Goal: Information Seeking & Learning: Understand process/instructions

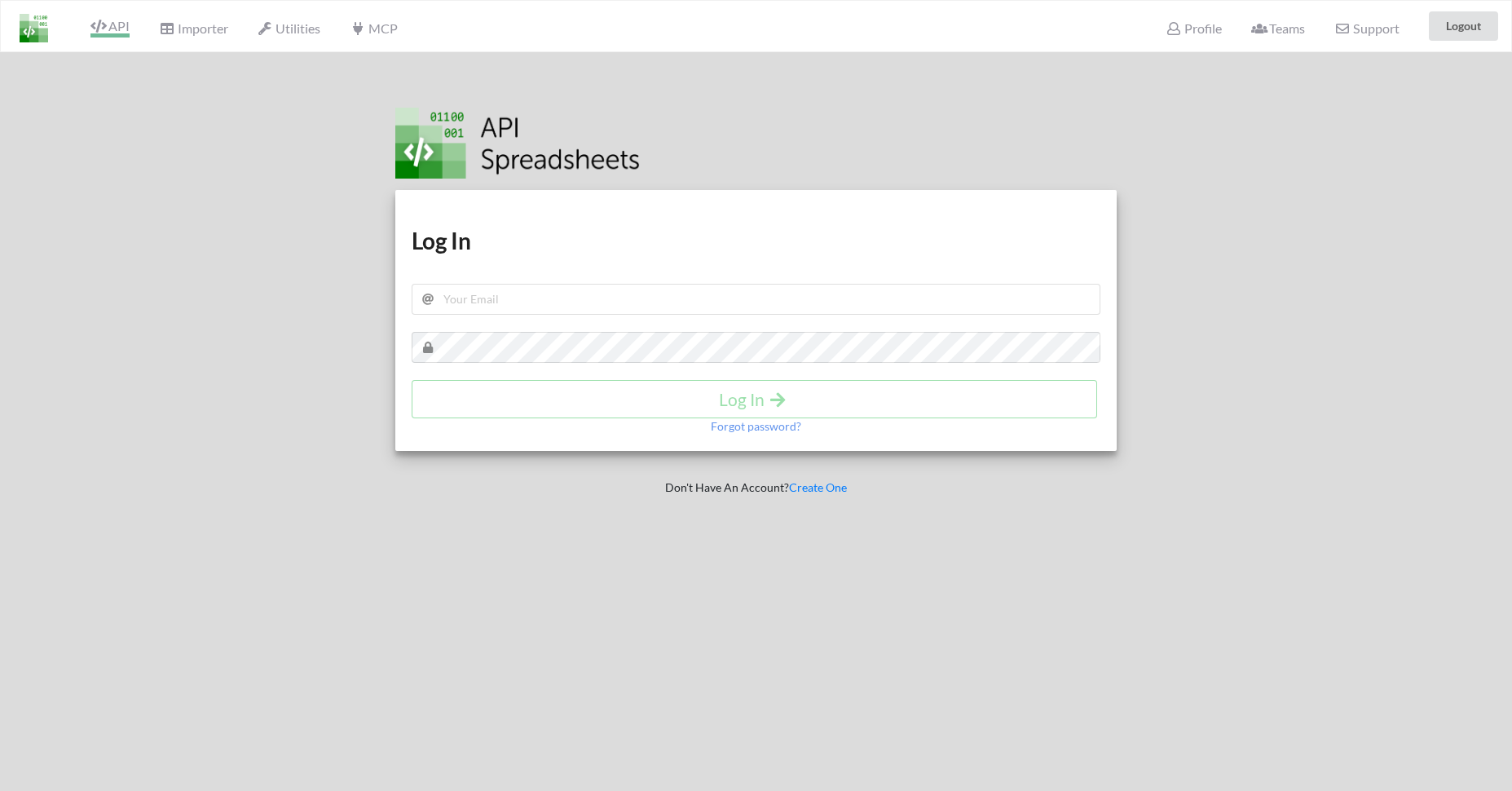
click at [106, 21] on icon at bounding box center [99, 26] width 16 height 13
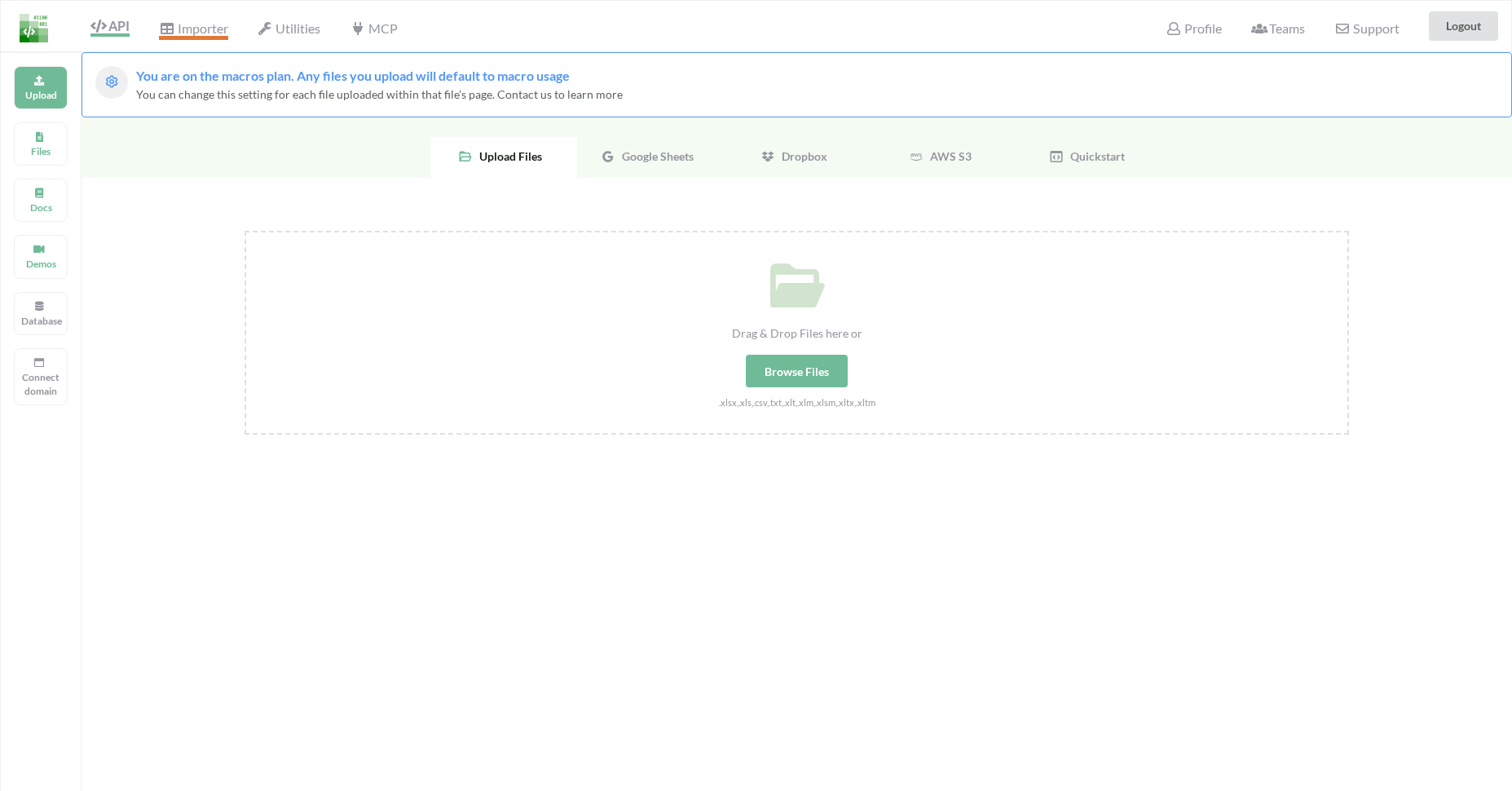
click at [181, 27] on span "Importer" at bounding box center [193, 30] width 69 height 19
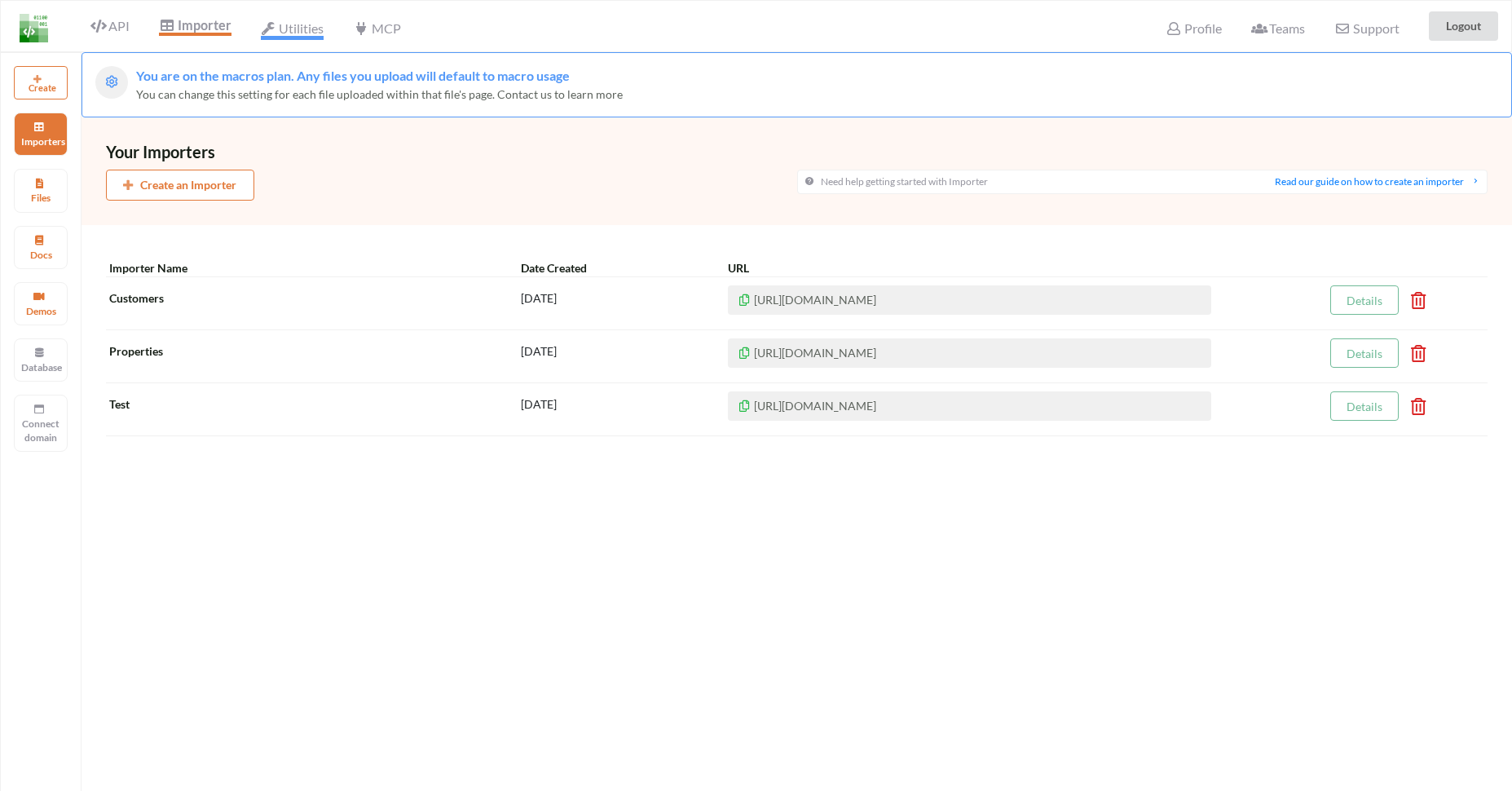
click at [301, 36] on span "Utilities" at bounding box center [291, 30] width 63 height 19
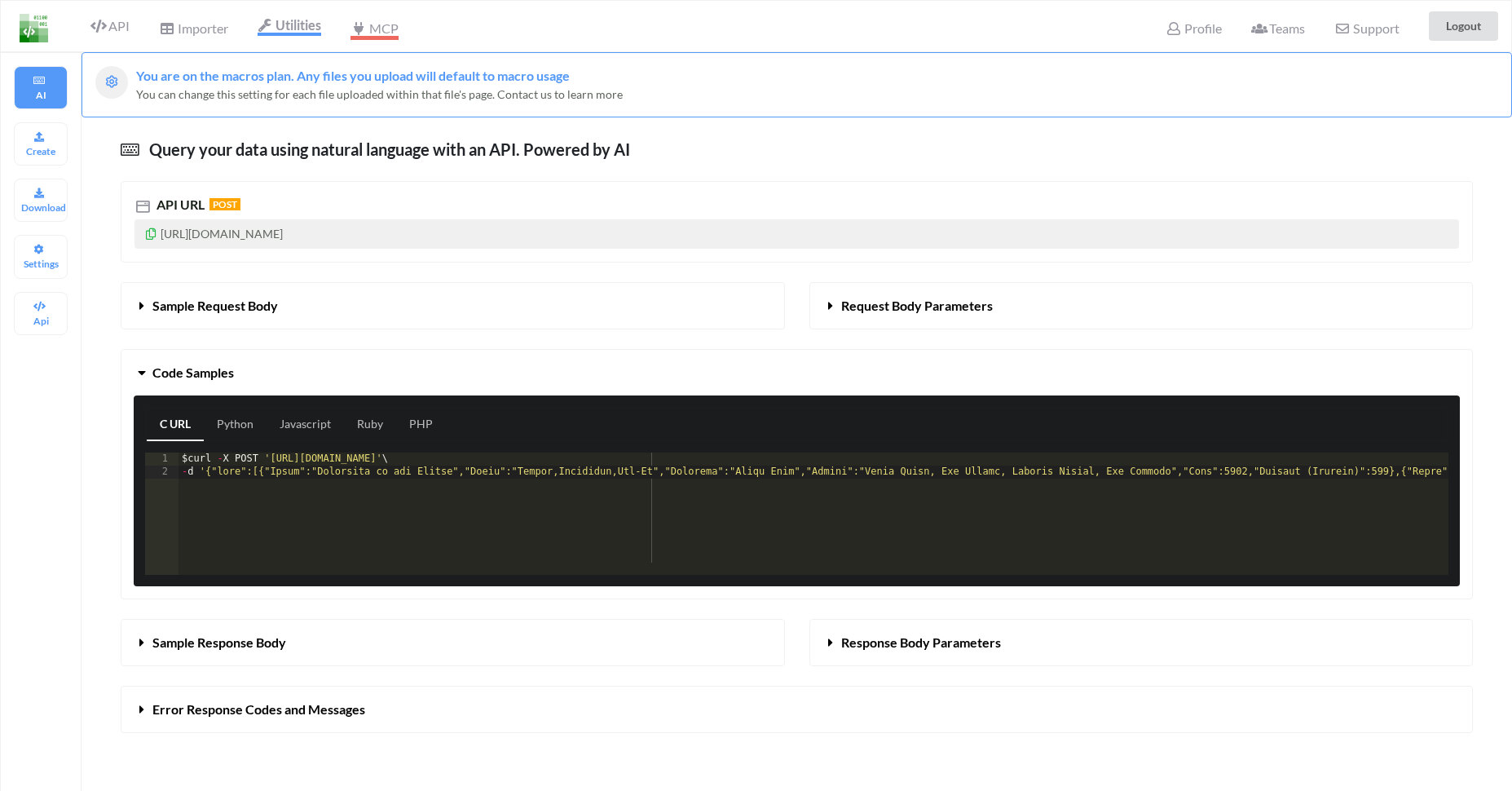
click at [362, 35] on icon at bounding box center [358, 28] width 16 height 13
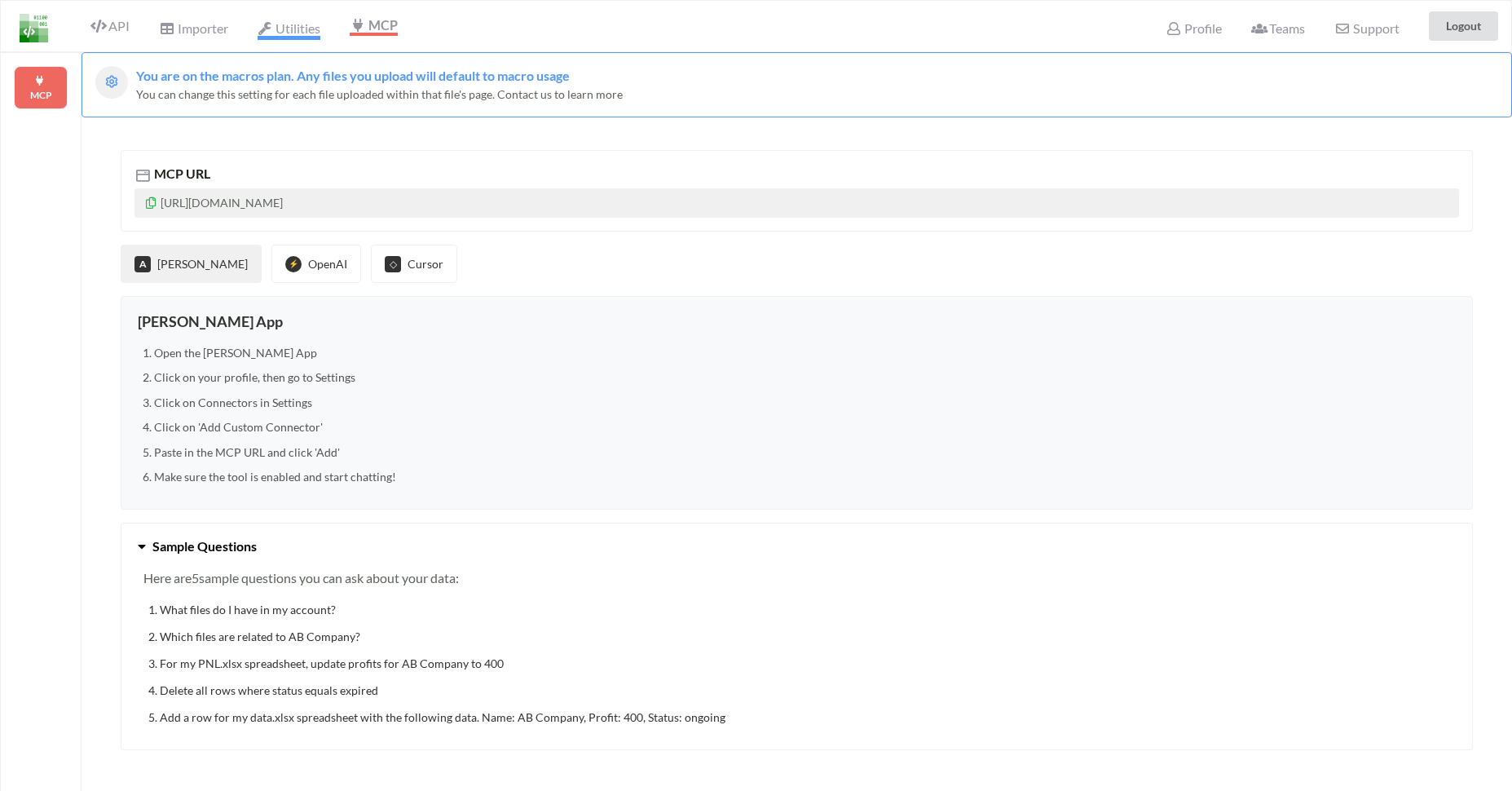
click at [309, 29] on span "Utilities" at bounding box center [288, 30] width 63 height 19
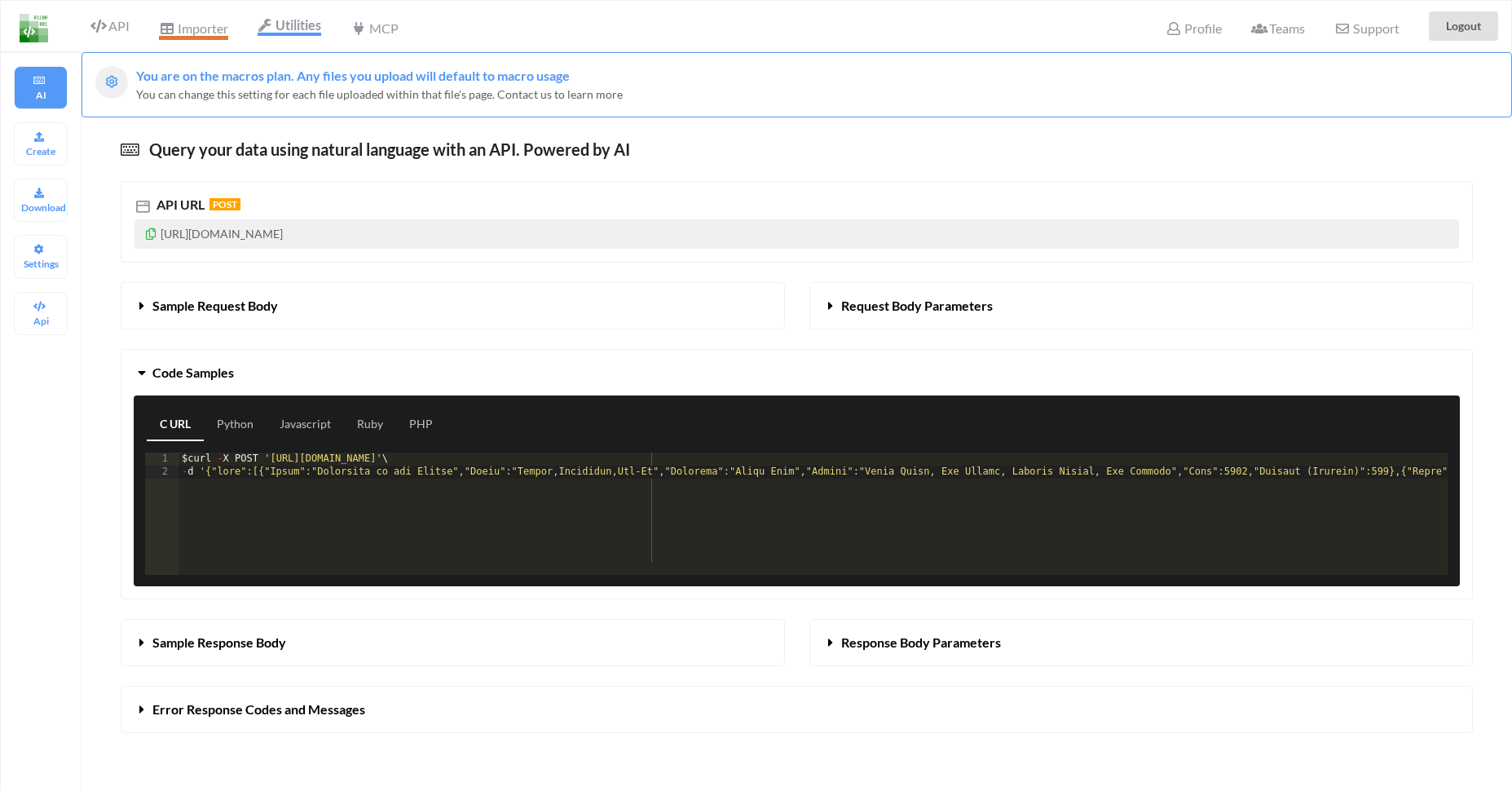
click at [207, 28] on span "Importer" at bounding box center [193, 30] width 69 height 19
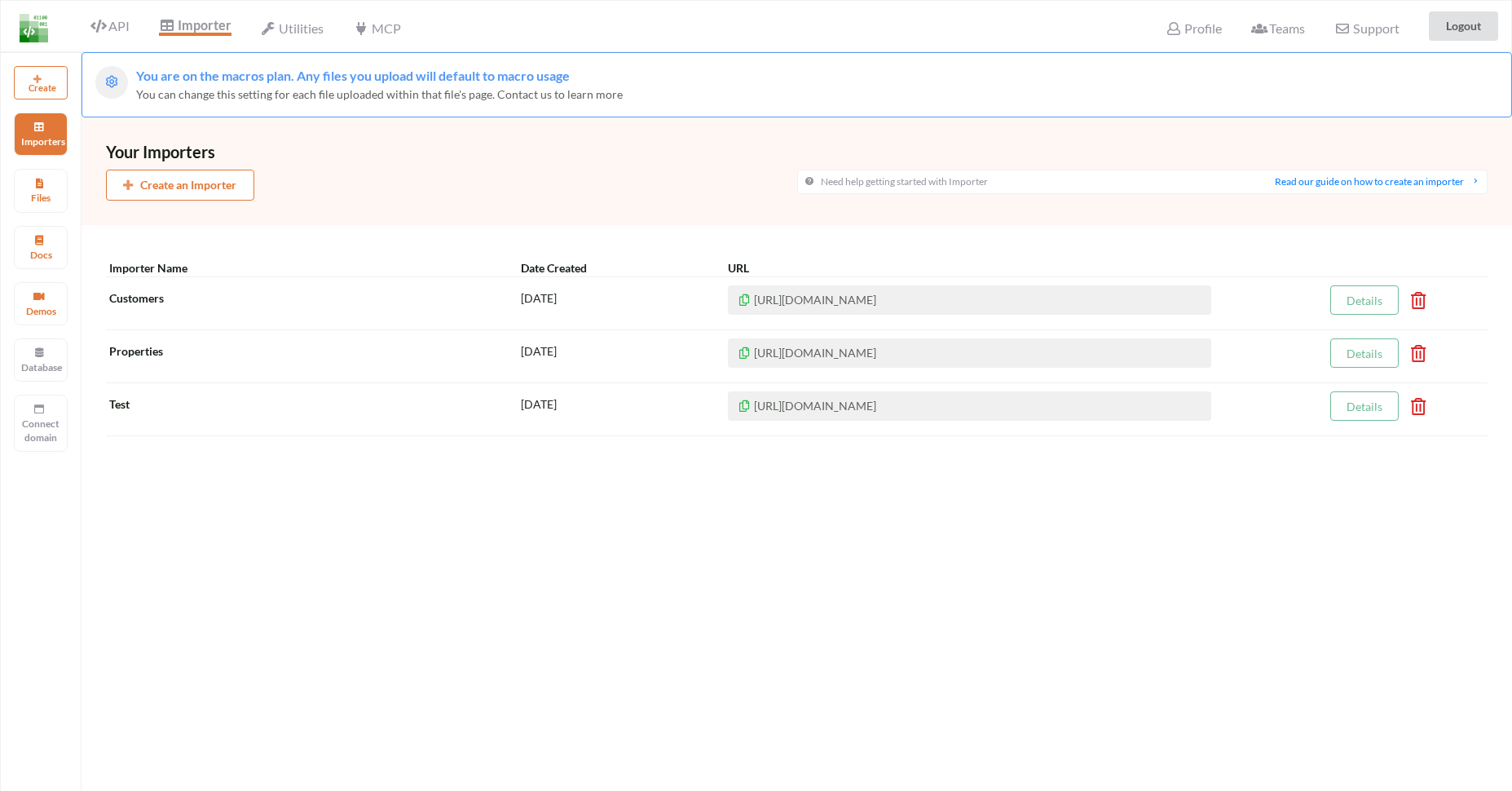
click at [82, 33] on span "API" at bounding box center [103, 26] width 52 height 13
click at [95, 27] on icon at bounding box center [99, 26] width 16 height 13
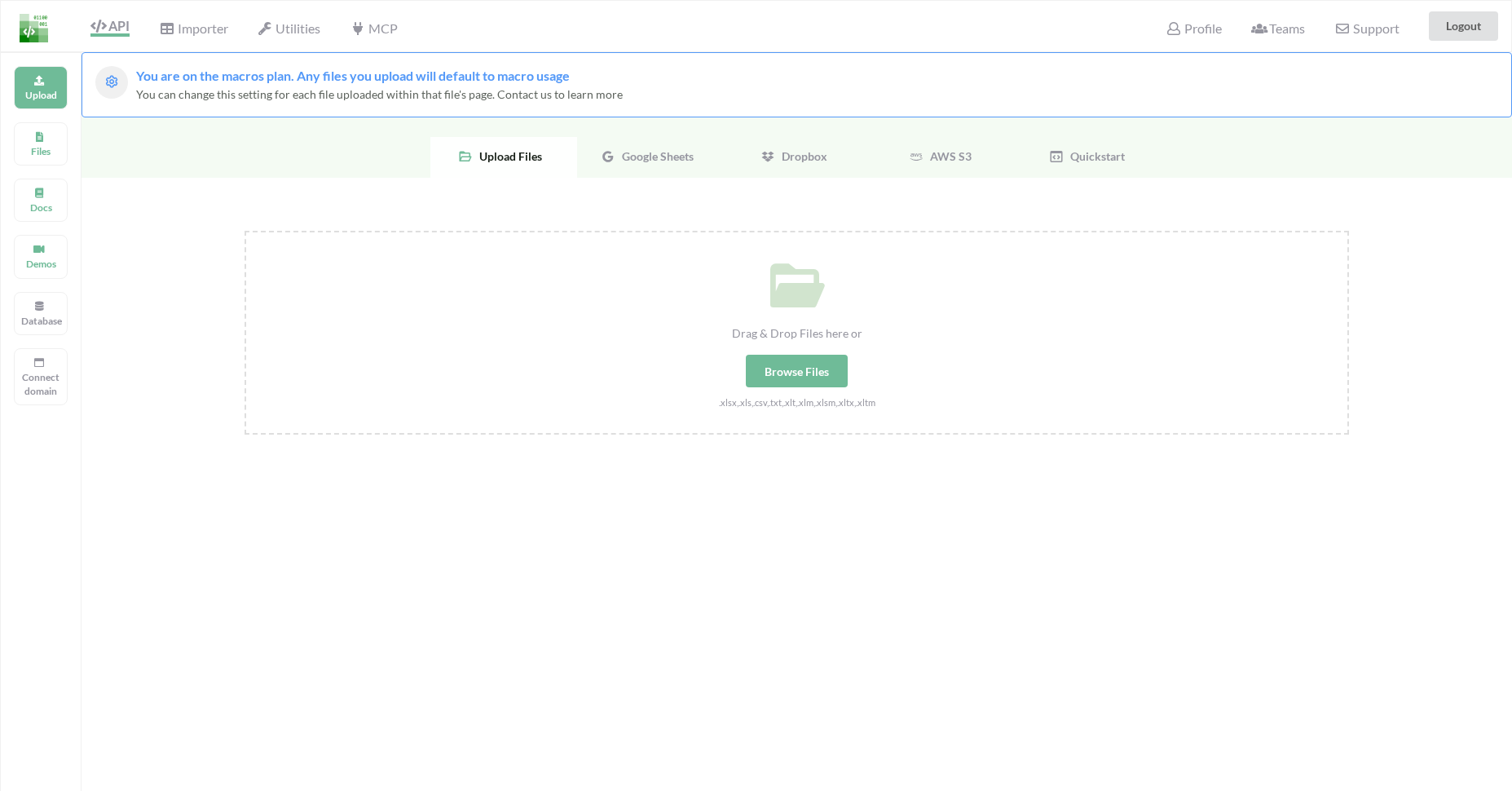
click at [182, 17] on div "Importer" at bounding box center [193, 26] width 90 height 36
click at [186, 35] on span "Importer" at bounding box center [193, 30] width 69 height 19
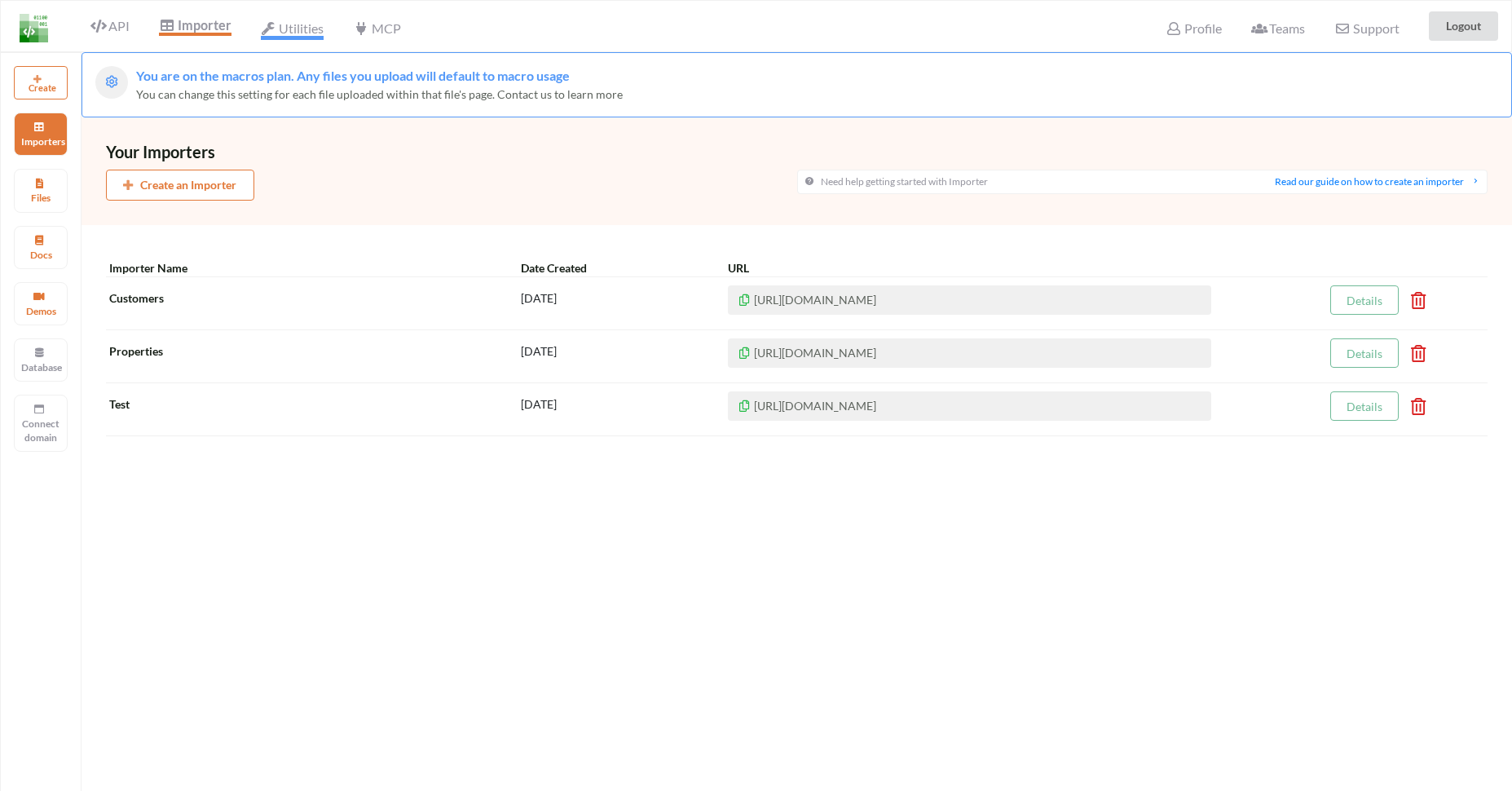
click at [264, 31] on icon at bounding box center [269, 28] width 16 height 13
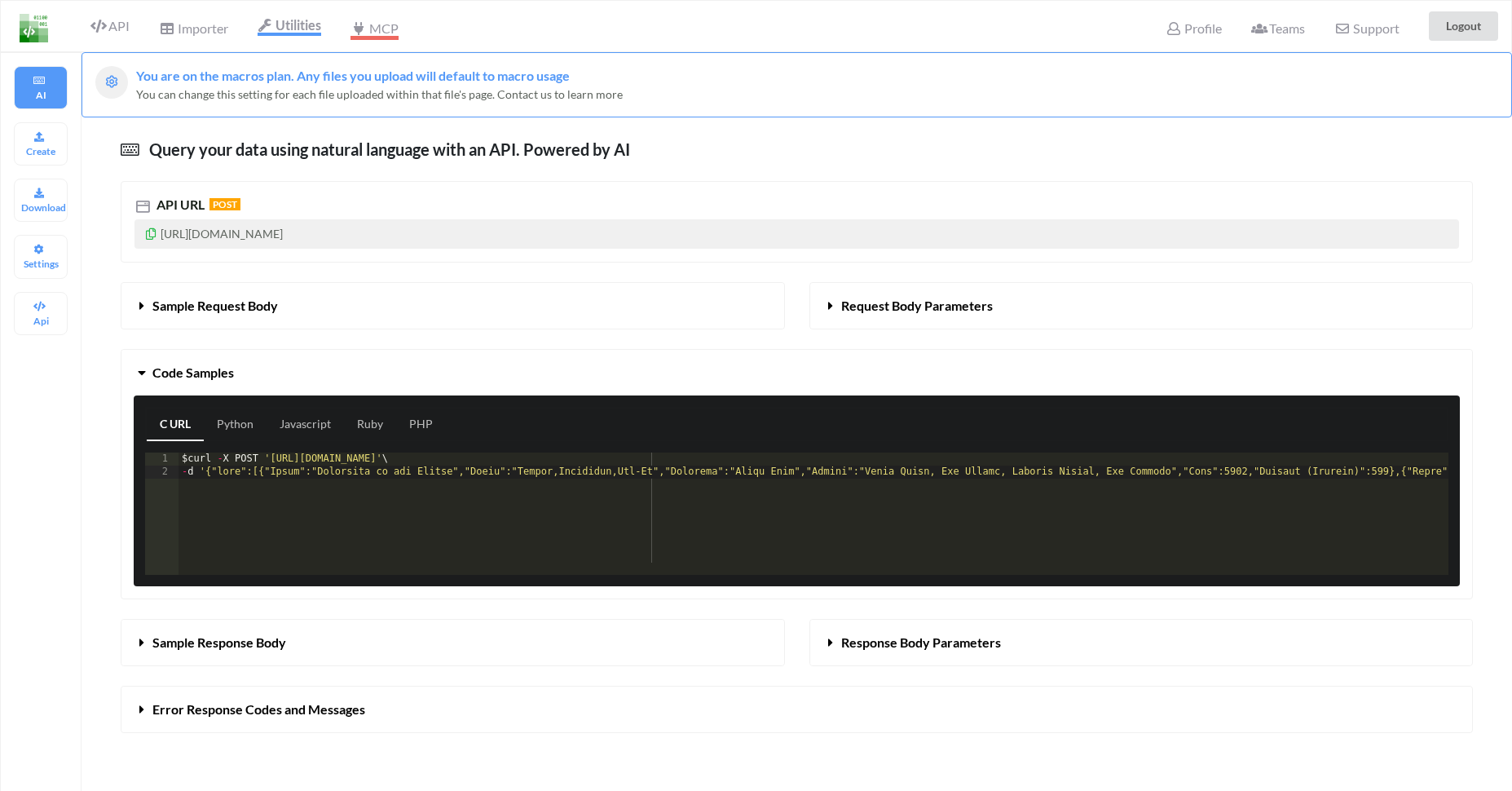
click at [356, 31] on icon at bounding box center [358, 28] width 16 height 13
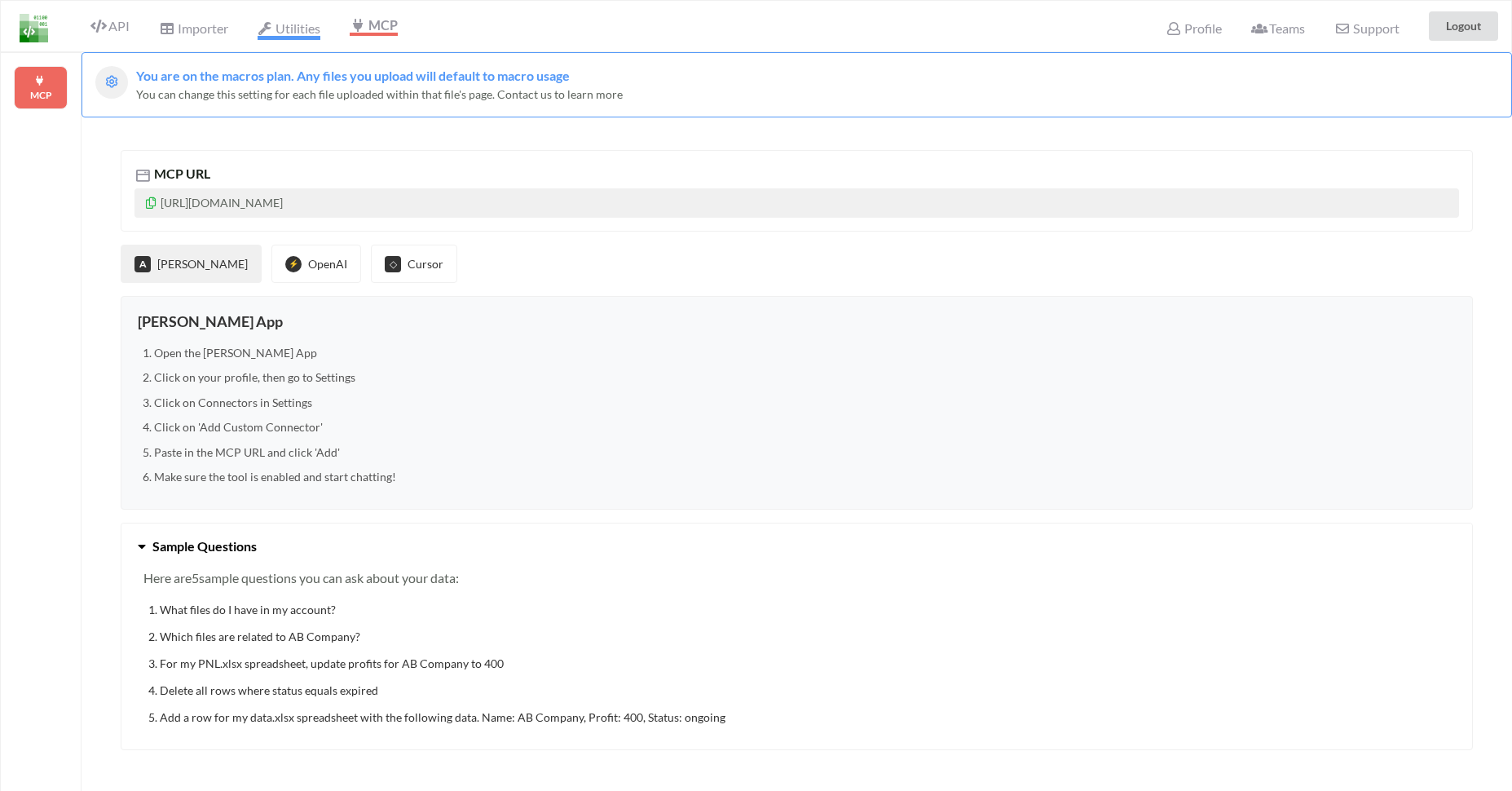
click at [279, 39] on span "Utilities" at bounding box center [288, 30] width 63 height 19
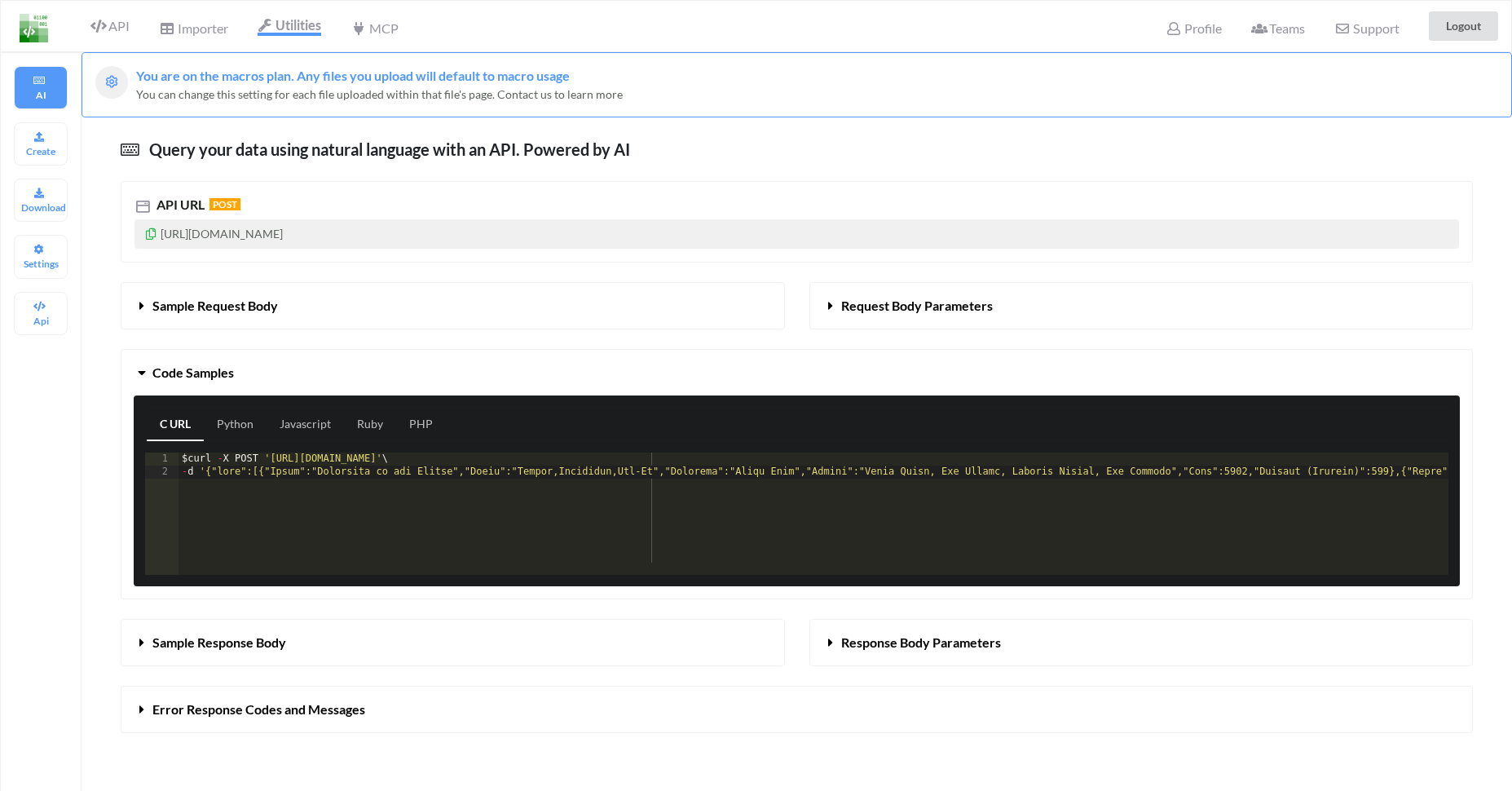
click at [377, 40] on div "MCP" at bounding box center [374, 26] width 69 height 36
click at [380, 25] on span "MCP" at bounding box center [374, 30] width 48 height 19
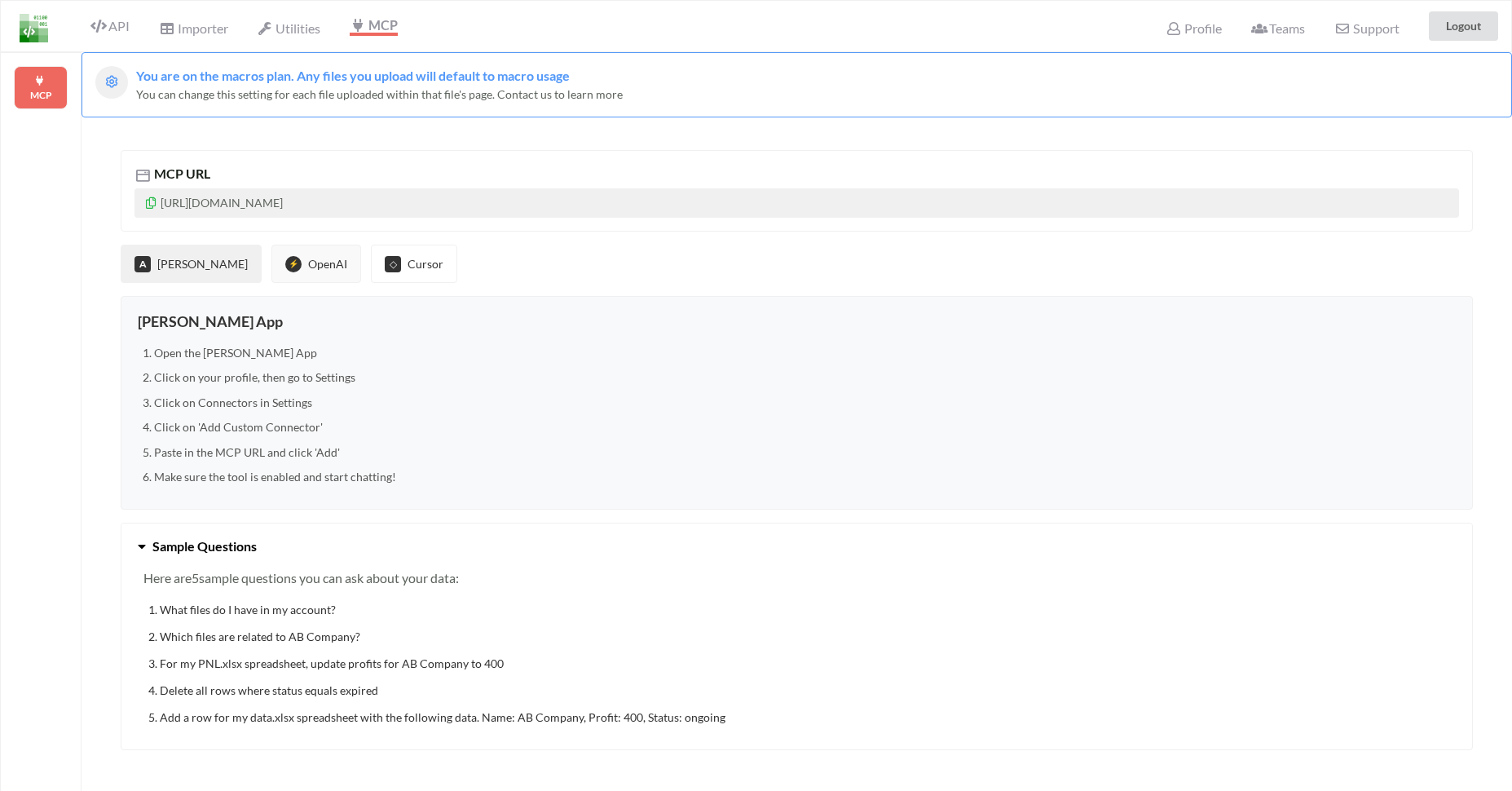
click at [273, 257] on button "⚡ OpenAI" at bounding box center [316, 264] width 90 height 39
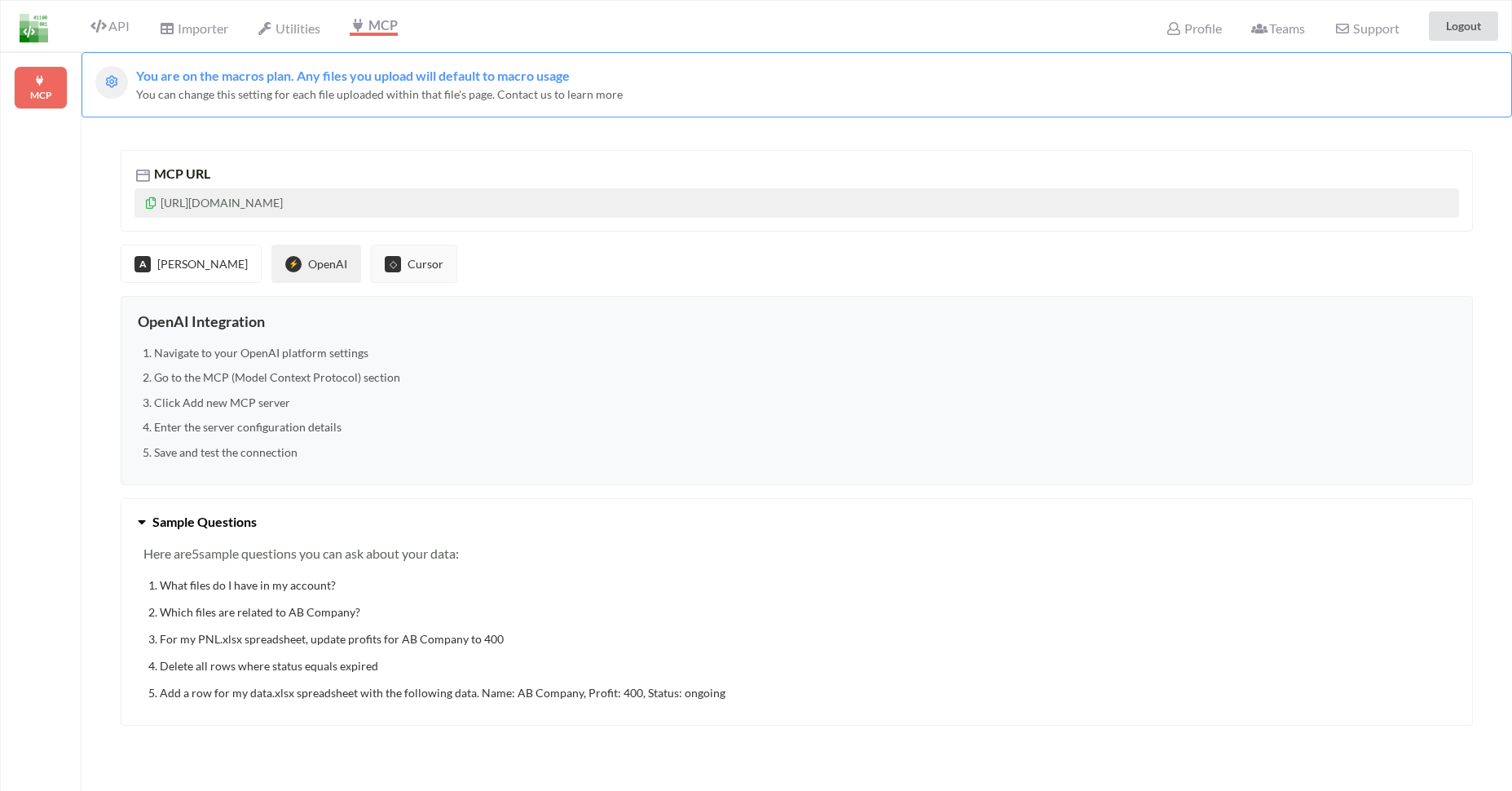
click at [385, 267] on div "◇" at bounding box center [393, 264] width 17 height 17
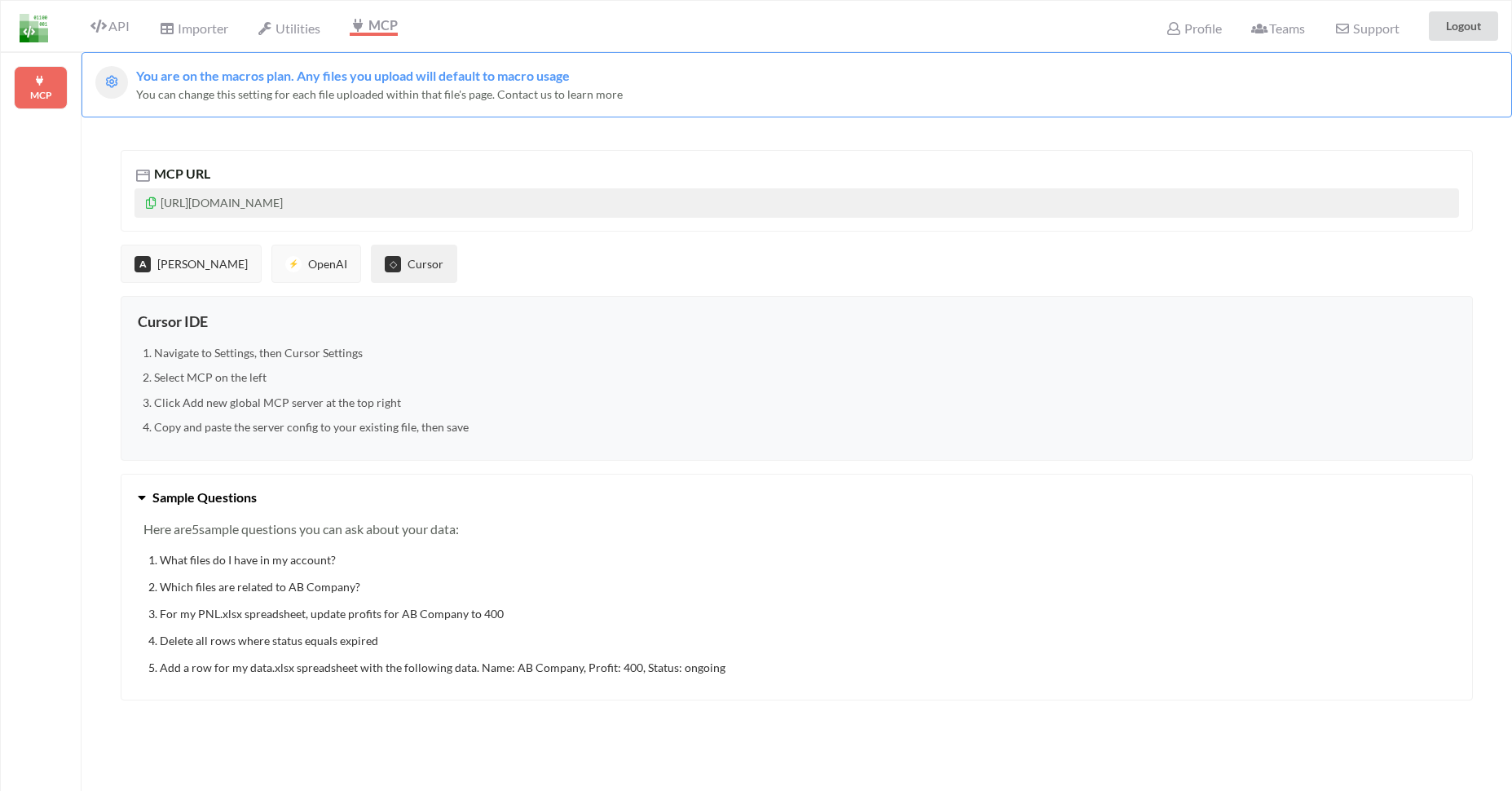
click at [157, 268] on button "A [PERSON_NAME]" at bounding box center [191, 264] width 141 height 39
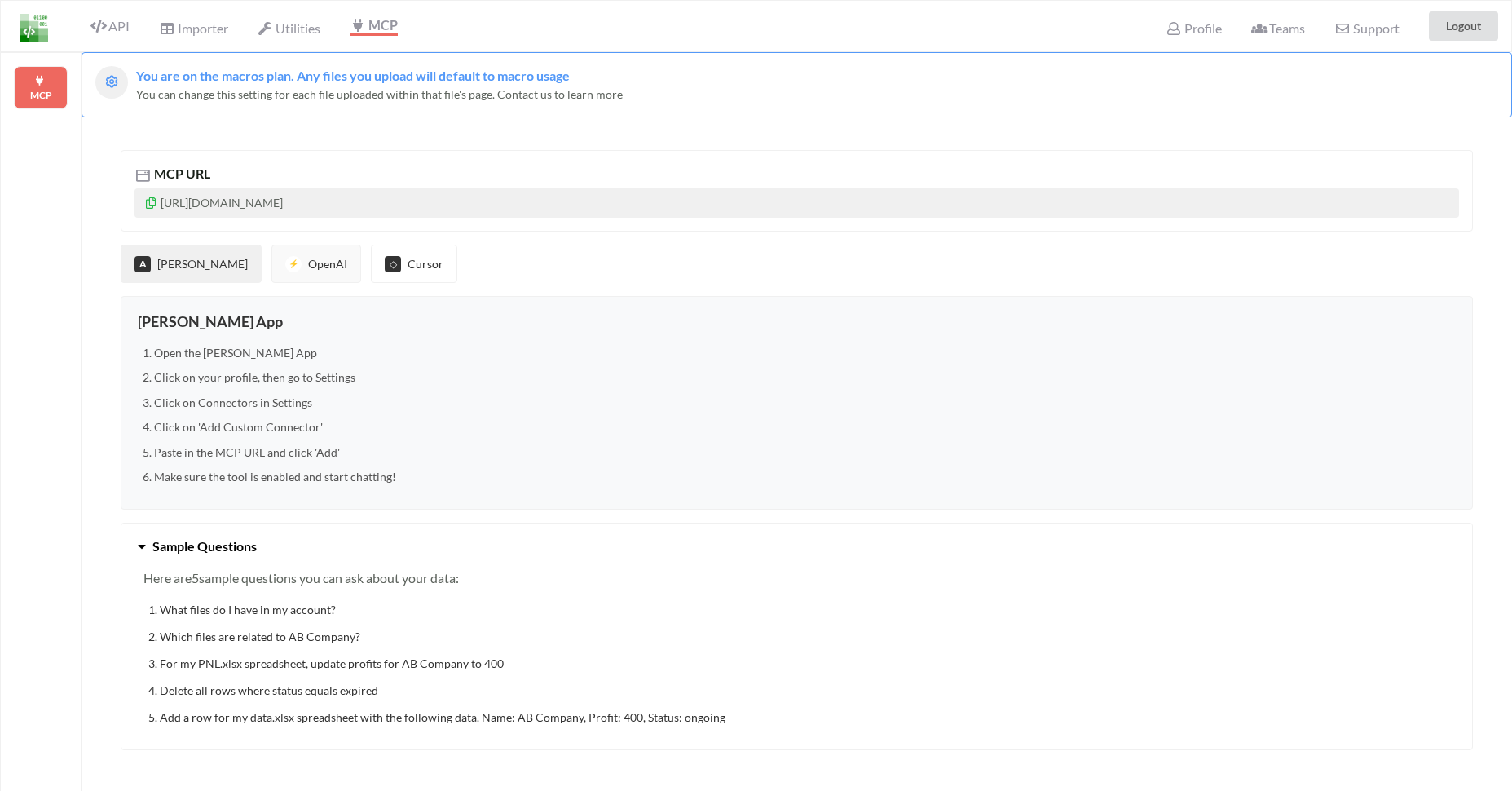
click at [100, 34] on div "API" at bounding box center [103, 26] width 73 height 31
click at [117, 29] on span "API" at bounding box center [110, 27] width 39 height 19
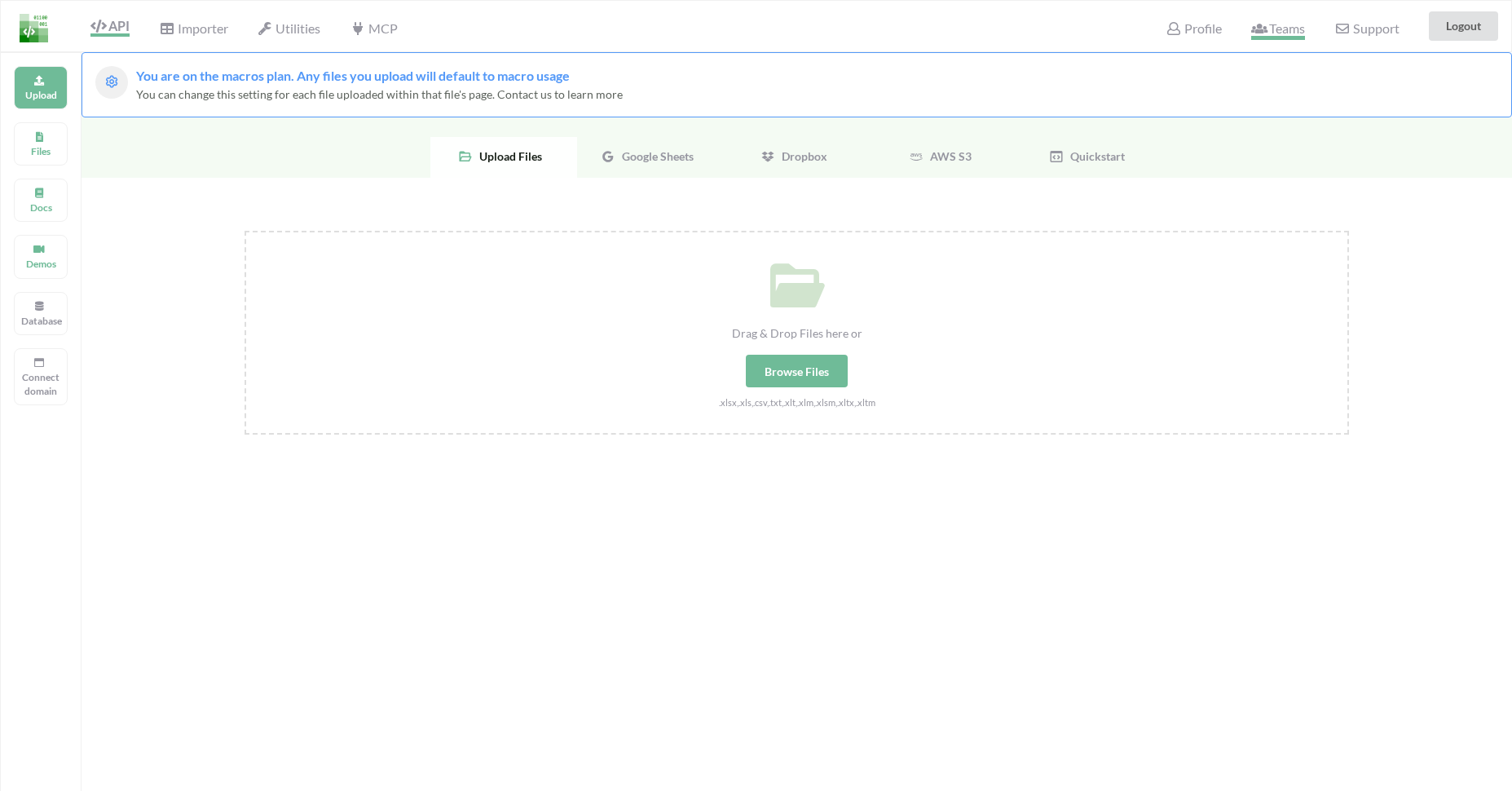
click at [1292, 26] on span "Teams" at bounding box center [1278, 30] width 54 height 19
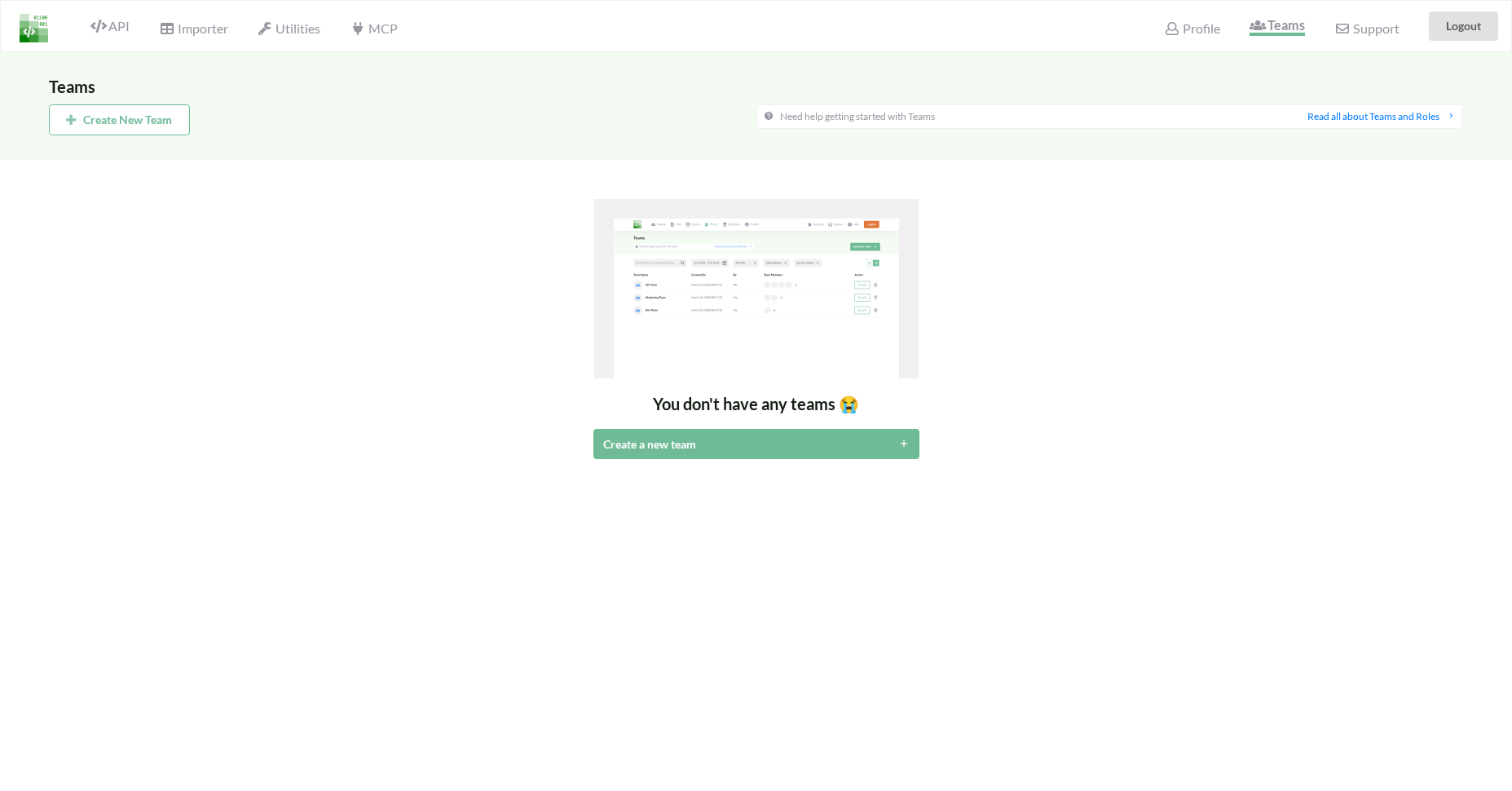
click at [383, 268] on div "You don't have any teams 😭 Create a new team" at bounding box center [756, 329] width 1414 height 260
click at [101, 31] on icon at bounding box center [99, 26] width 16 height 13
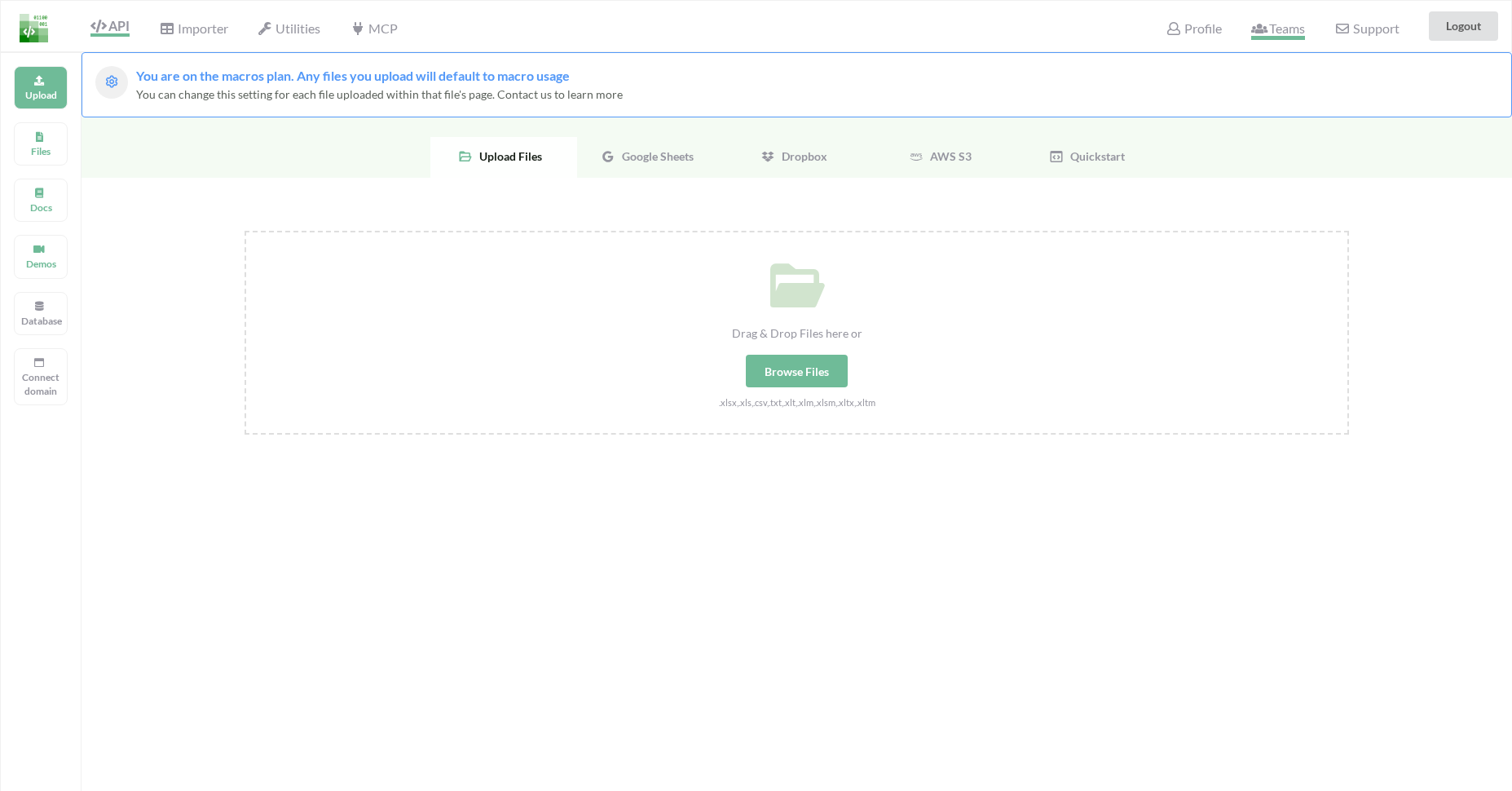
click at [1283, 37] on span "Teams" at bounding box center [1278, 30] width 54 height 19
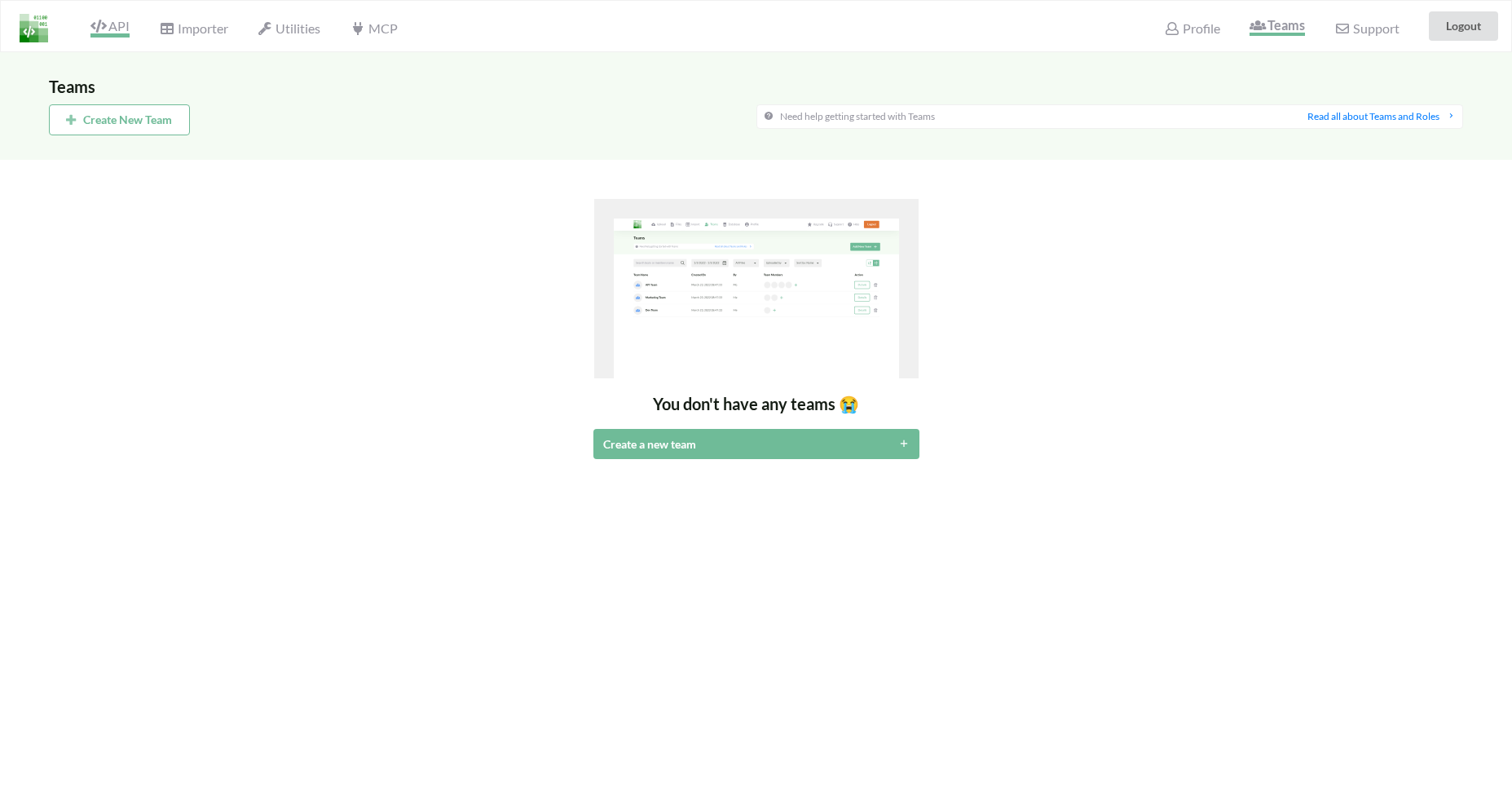
click at [122, 27] on span "API" at bounding box center [110, 27] width 39 height 19
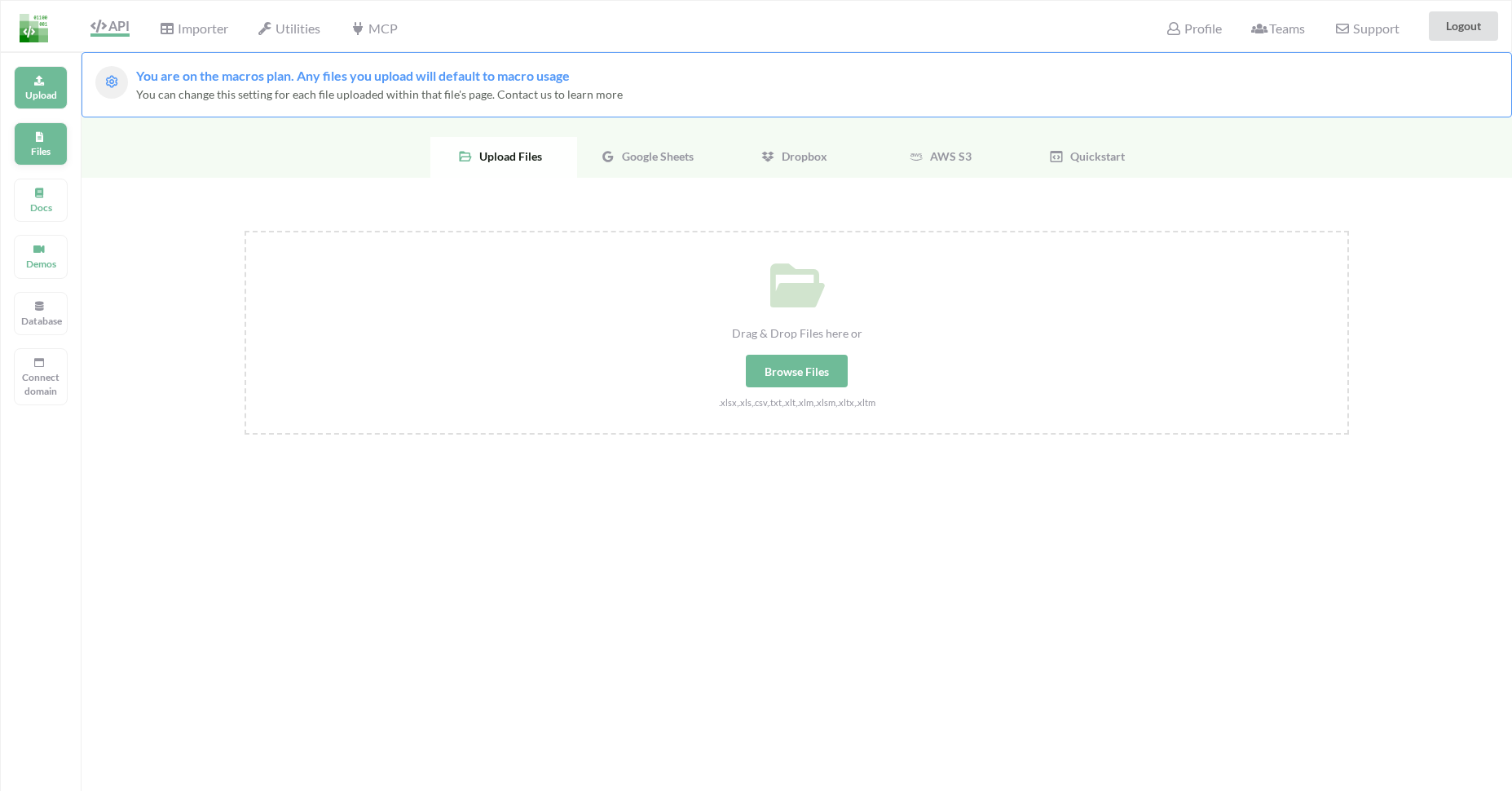
click at [49, 139] on div "Files" at bounding box center [41, 144] width 54 height 43
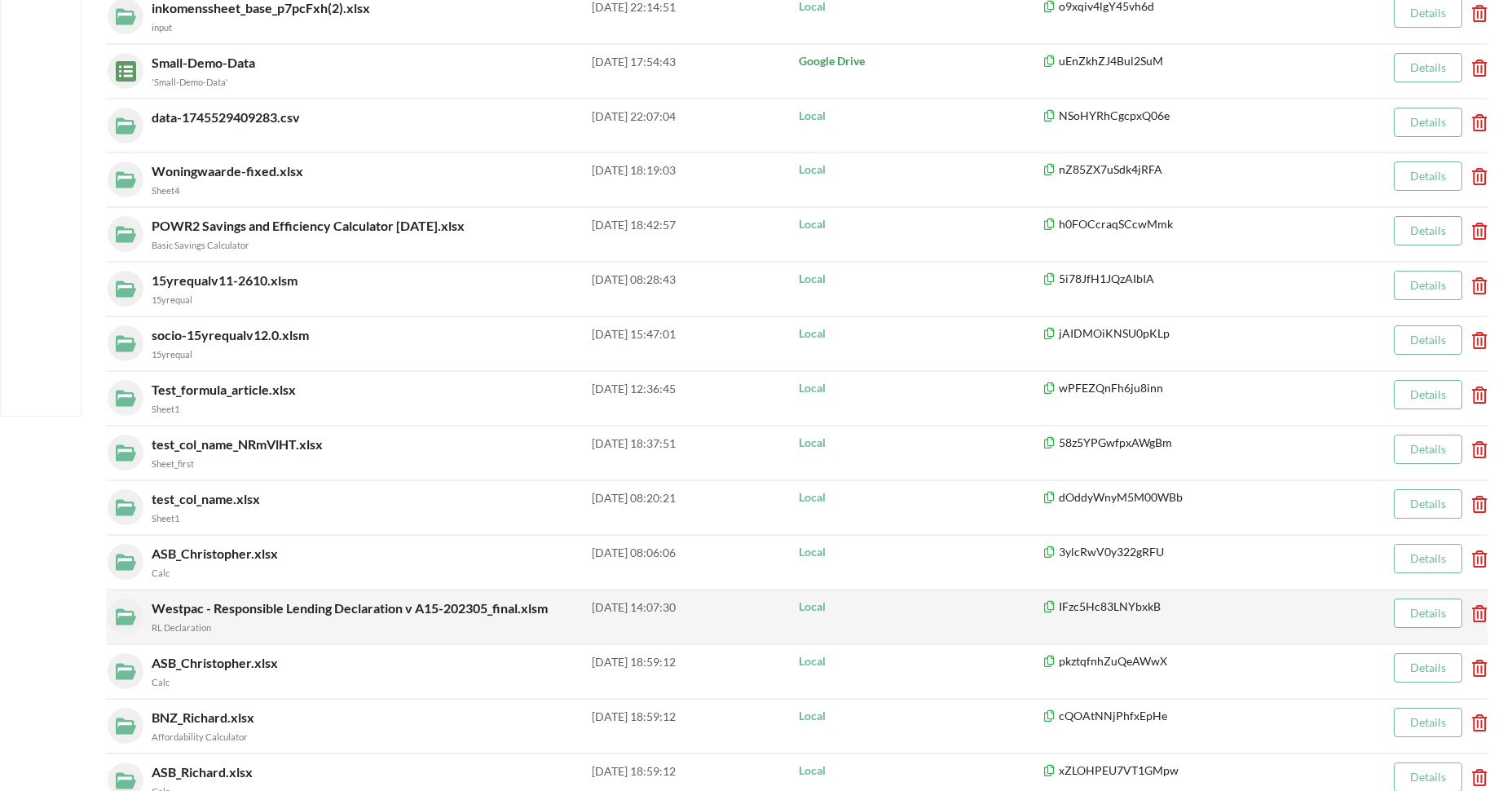
scroll to position [418, 0]
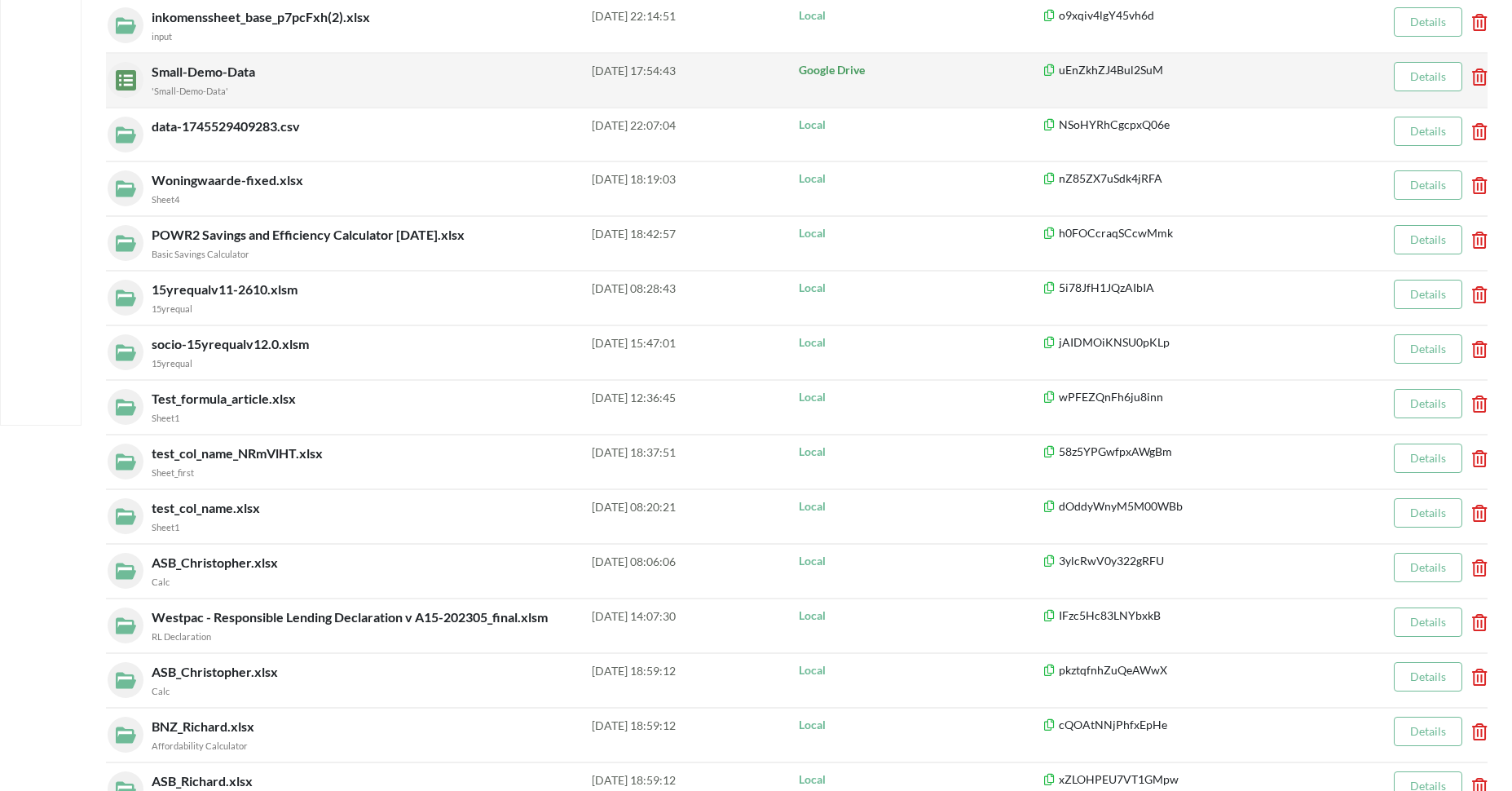
click at [283, 89] on div "'Small-Demo-Data'" at bounding box center [372, 90] width 440 height 17
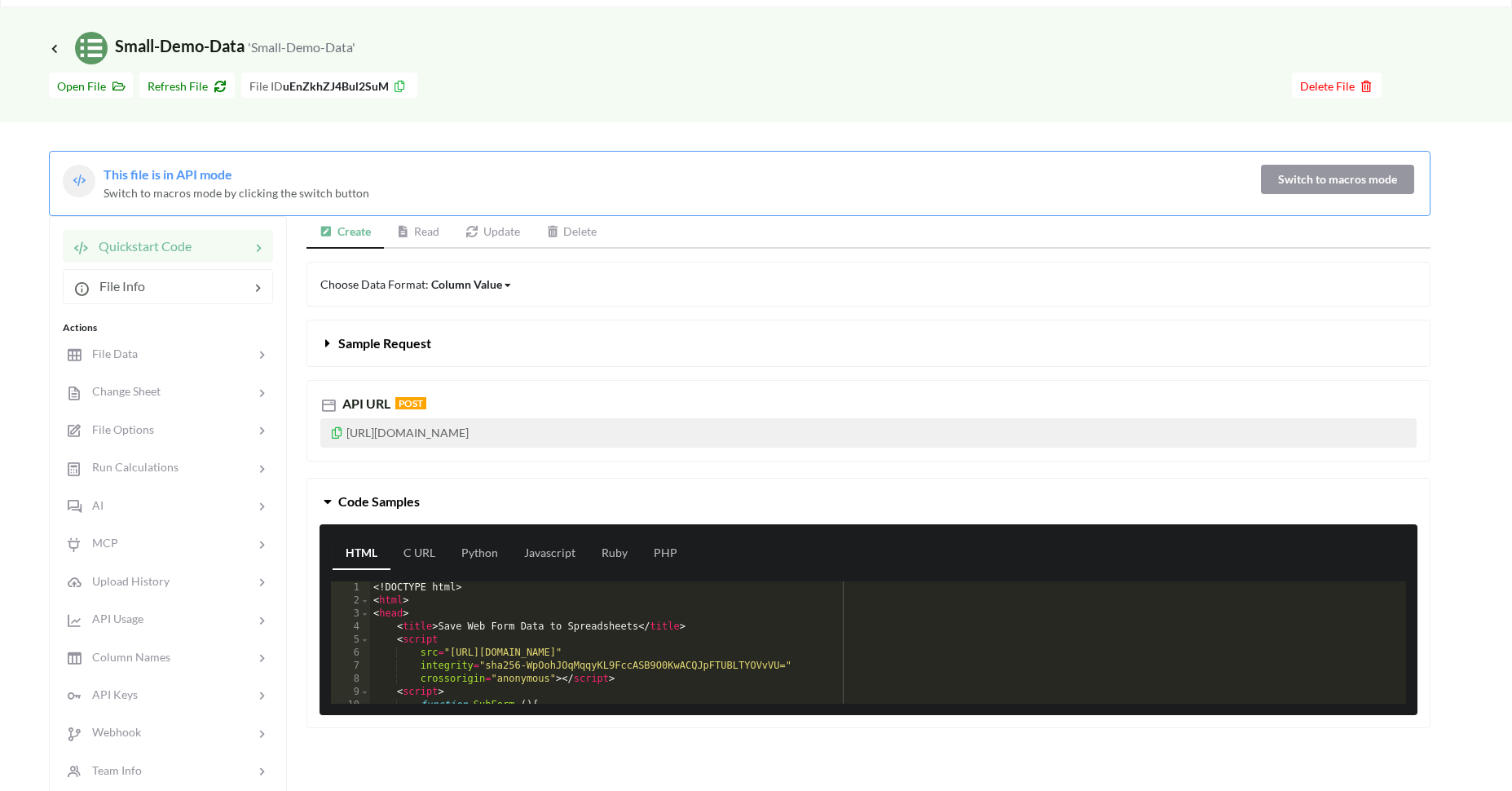
scroll to position [14, 0]
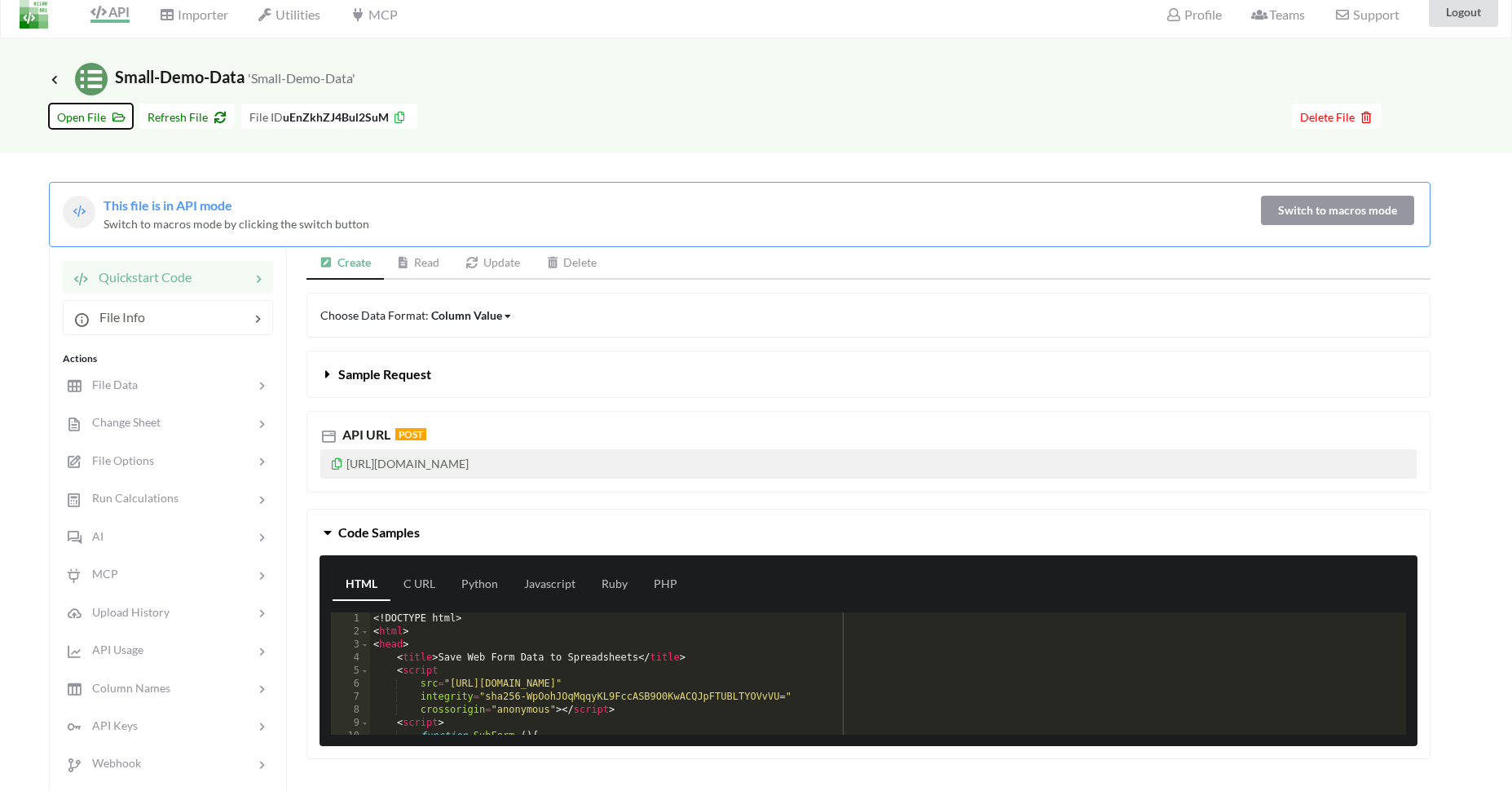
click at [117, 115] on icon at bounding box center [115, 115] width 14 height 11
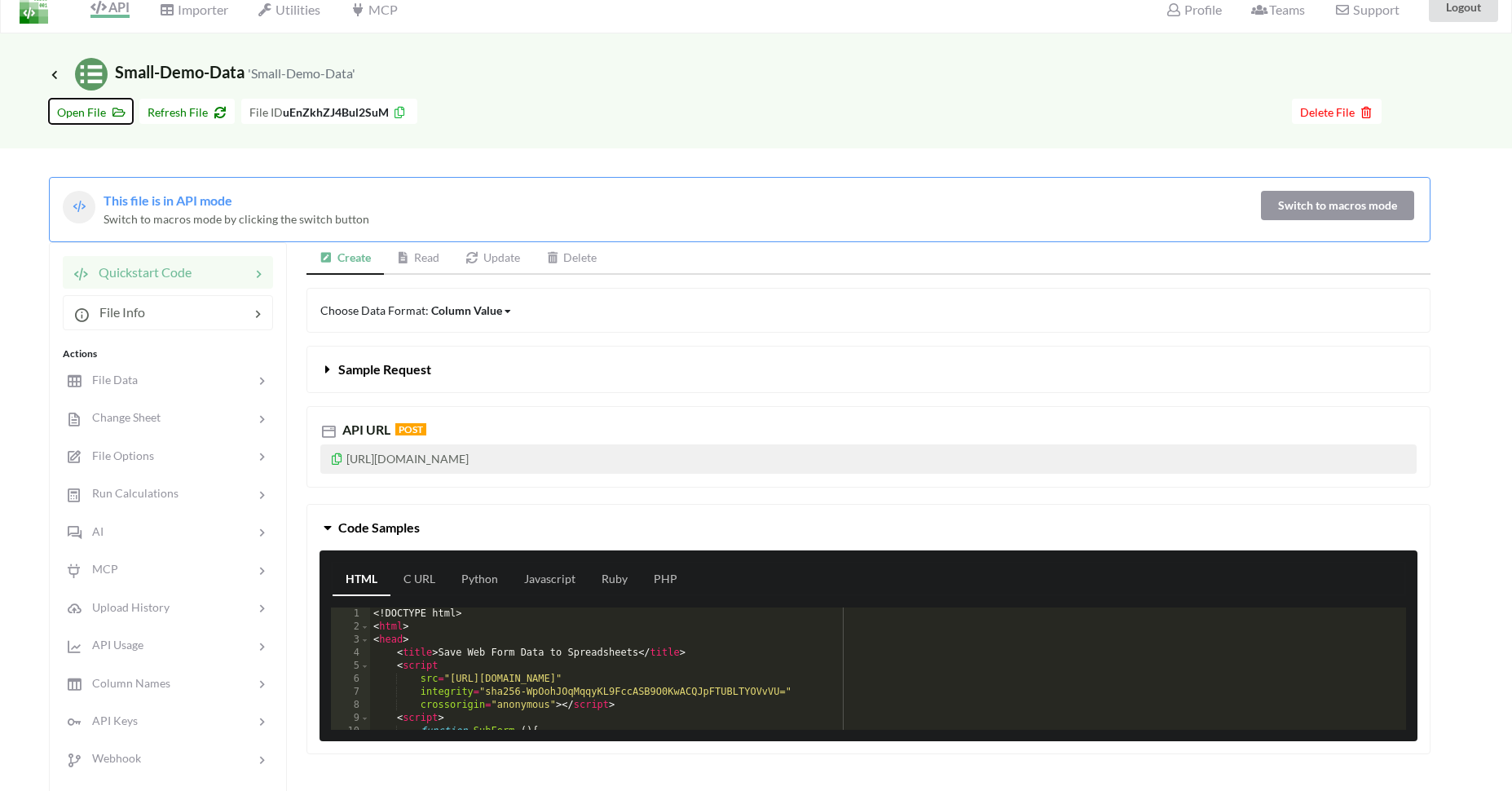
scroll to position [158, 0]
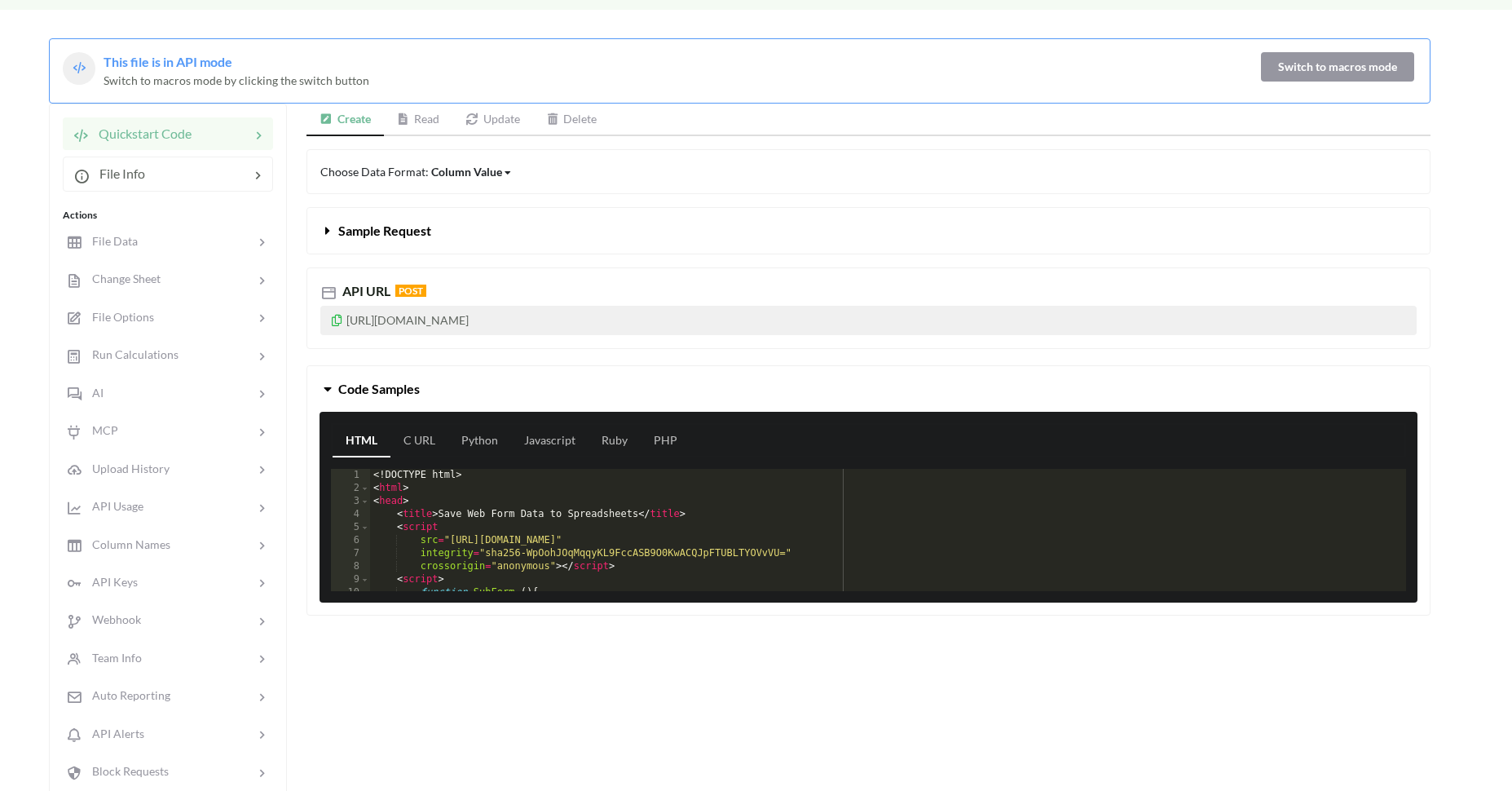
click at [414, 133] on link "Read" at bounding box center [418, 120] width 70 height 33
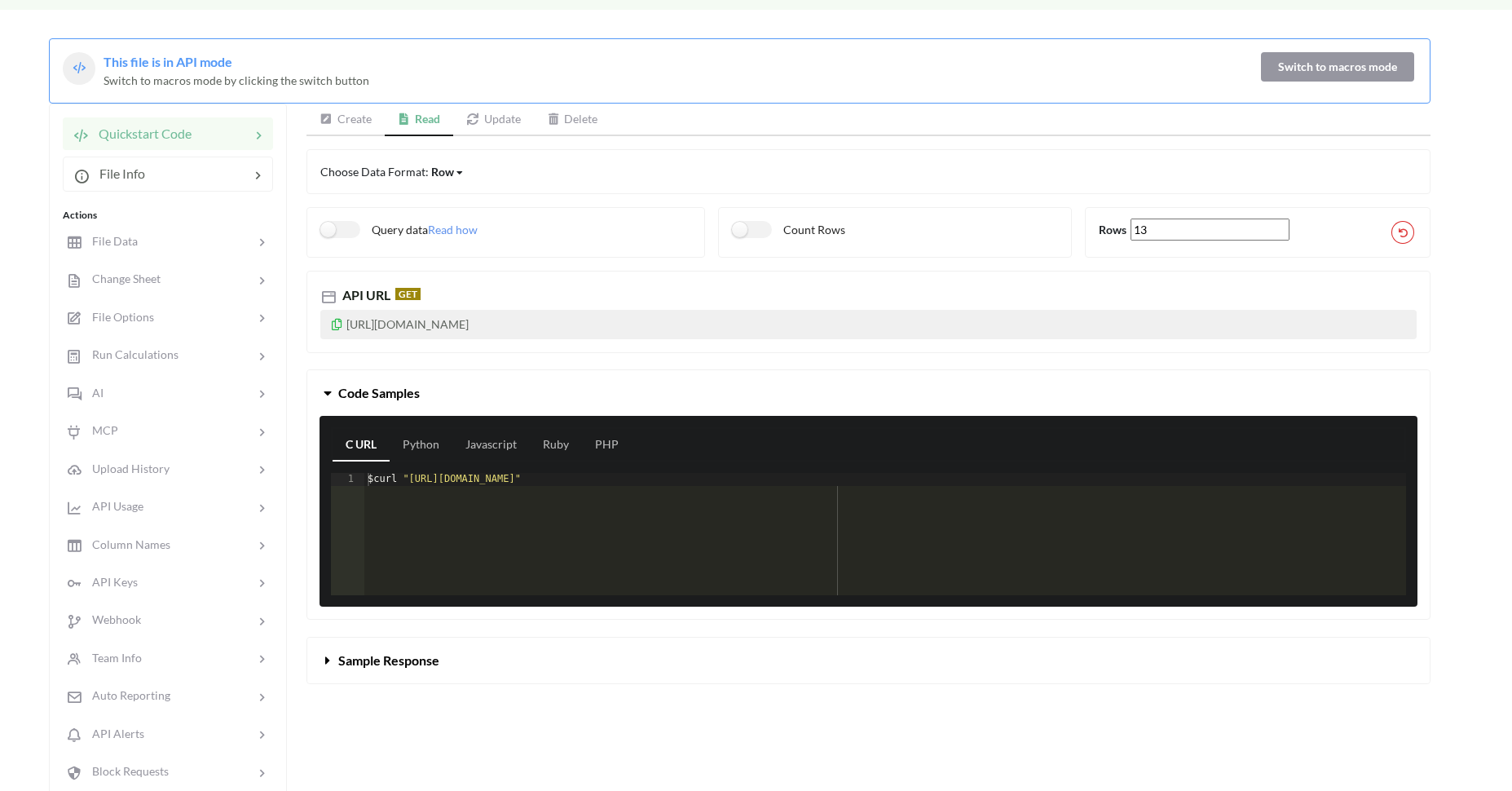
click at [335, 327] on icon at bounding box center [337, 322] width 14 height 11
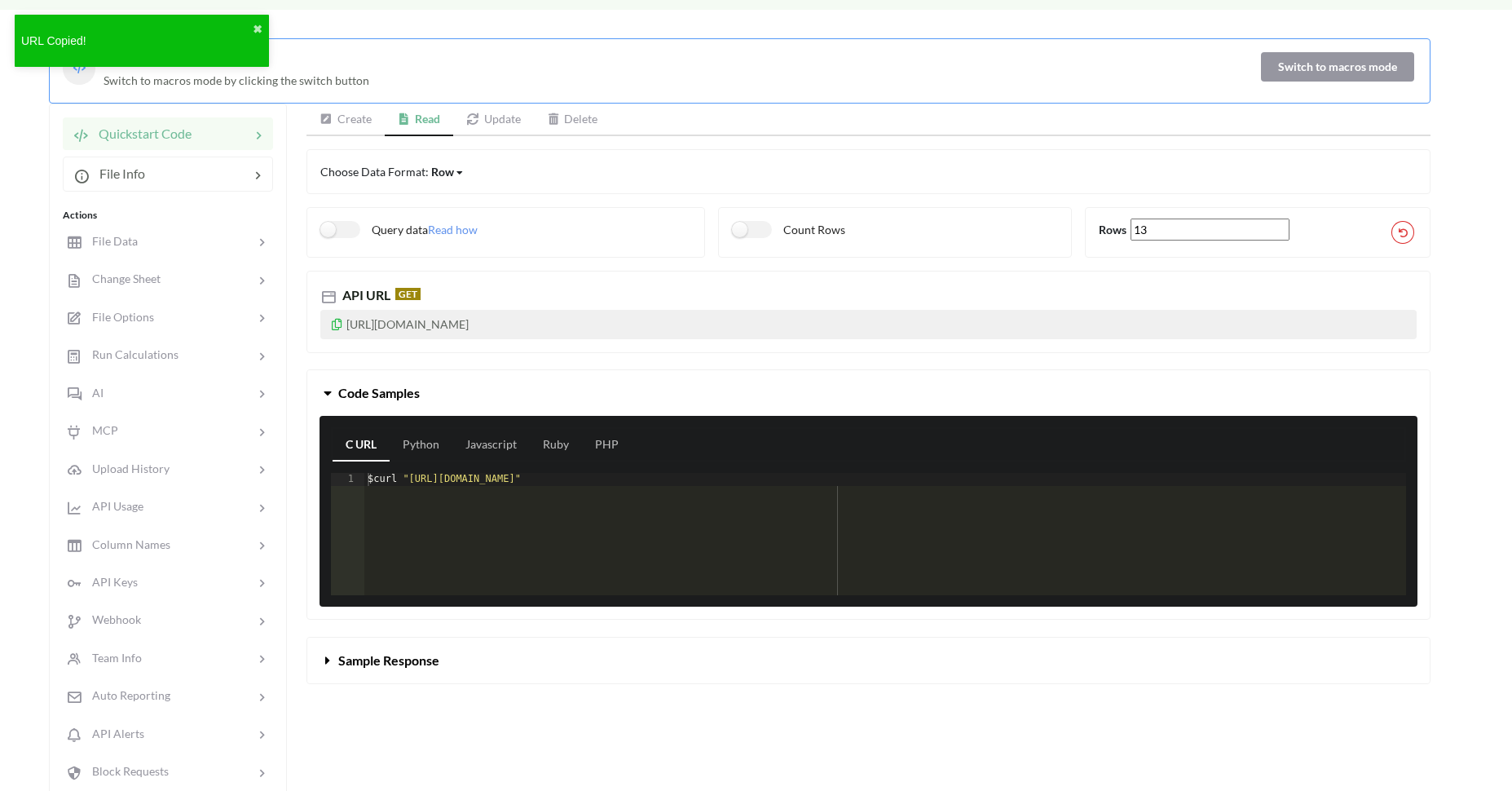
click at [338, 133] on link "Create" at bounding box center [345, 120] width 78 height 33
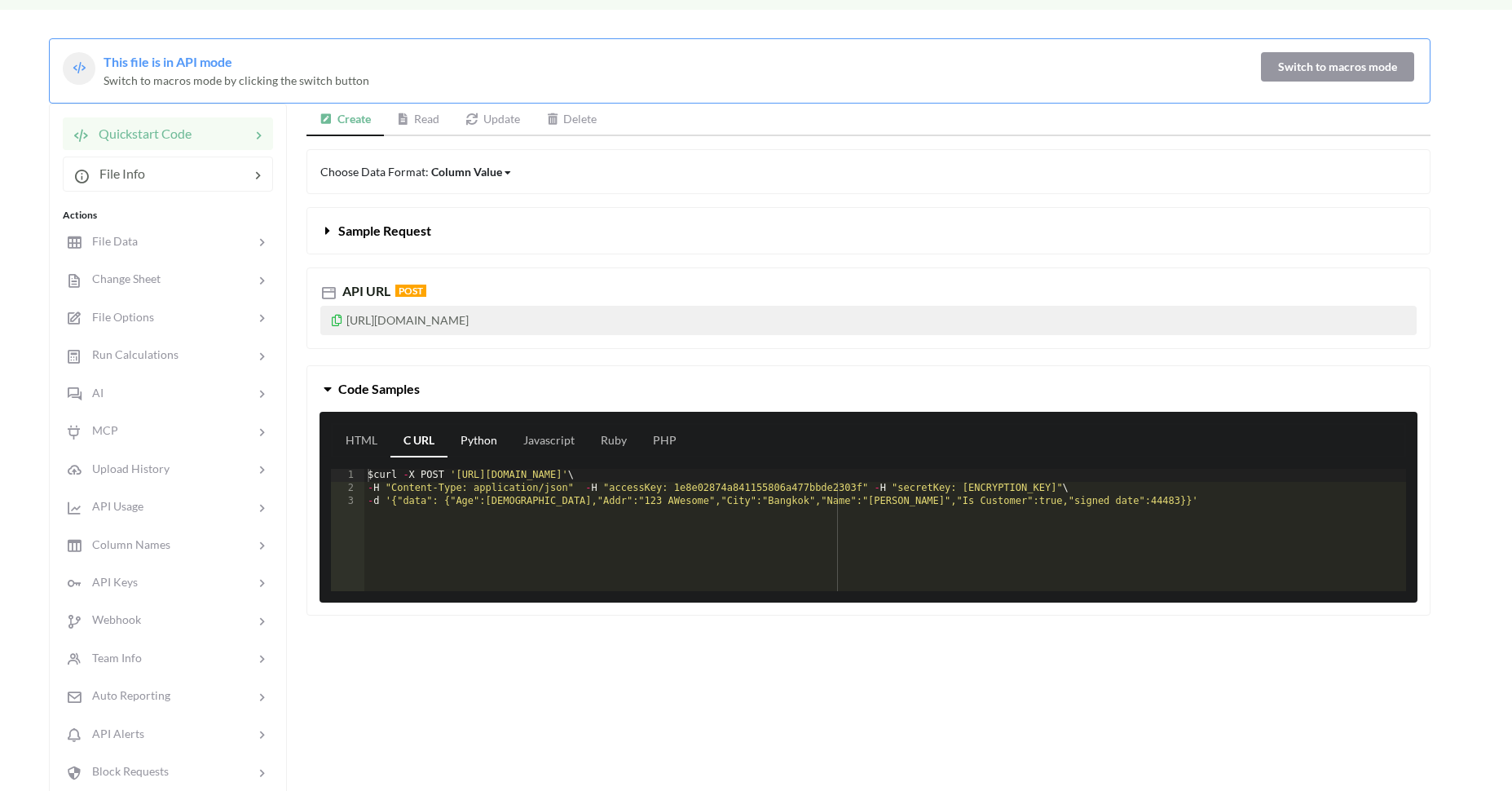
click at [483, 447] on link "Python" at bounding box center [478, 440] width 63 height 33
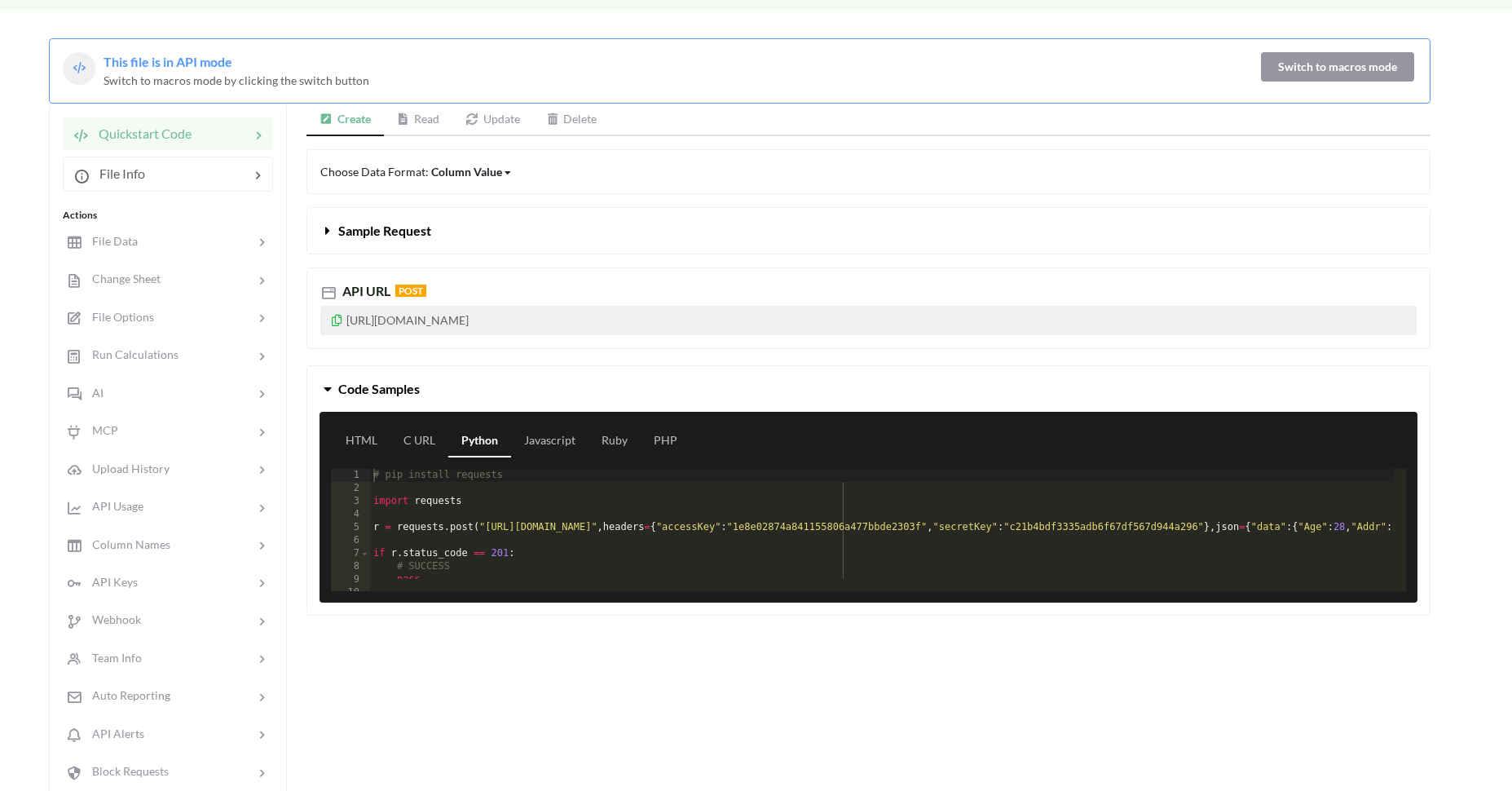
click at [488, 506] on div "# pip install requests import requests r = requests . post ( "[URL][DOMAIN_NAME…" at bounding box center [1262, 536] width 1785 height 137
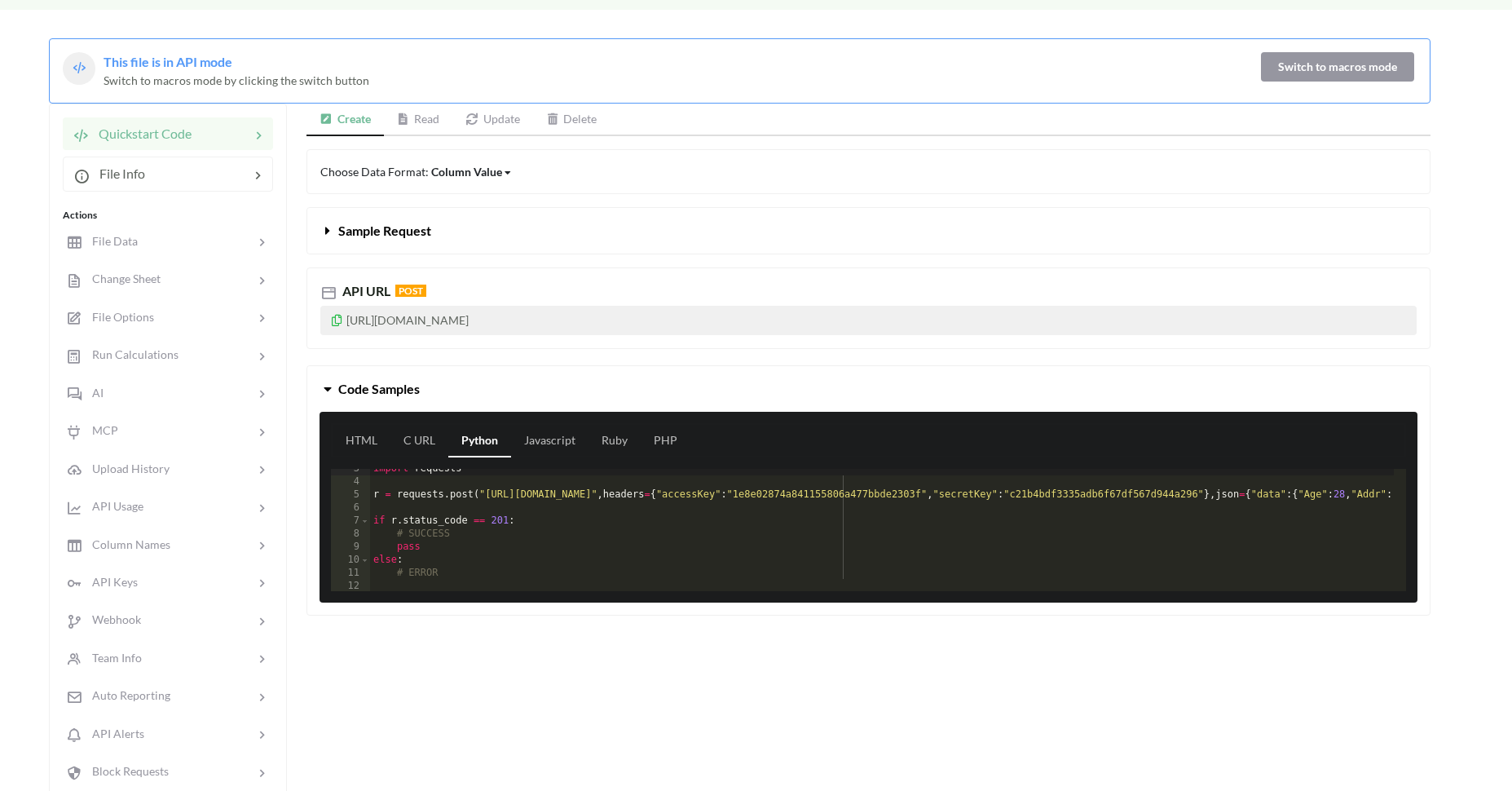
click at [489, 495] on div "import requests r = requests . post ( "[URL][DOMAIN_NAME]" , headers = { "acces…" at bounding box center [1262, 530] width 1785 height 137
click at [824, 498] on div "import requests r = requests . post ( "[URL][DOMAIN_NAME]" , headers = { "acces…" at bounding box center [1262, 530] width 1785 height 137
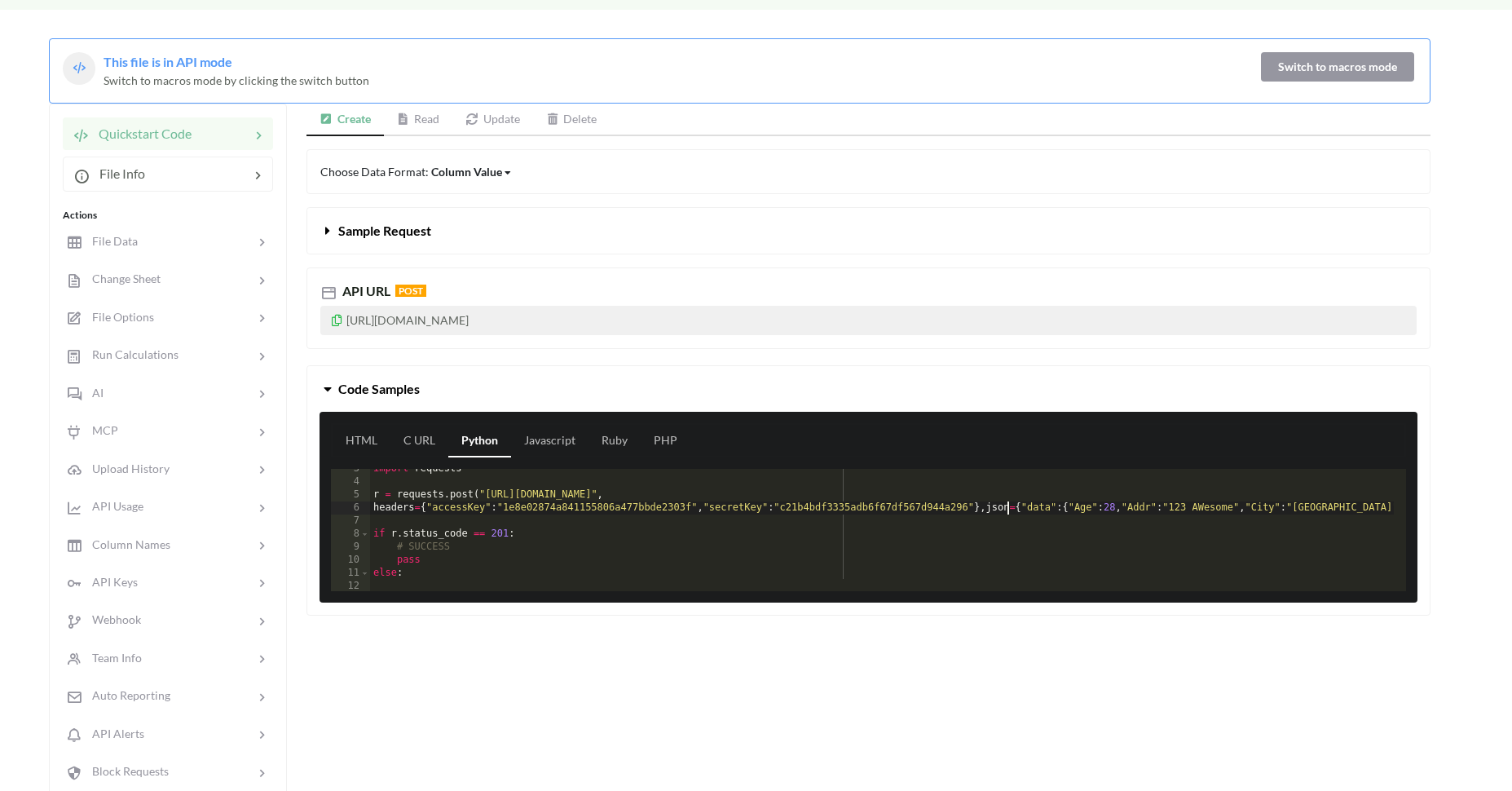
click at [1006, 508] on div "import requests r = requests . post ( "[URL][DOMAIN_NAME]" , headers = { "acces…" at bounding box center [1039, 530] width 1339 height 137
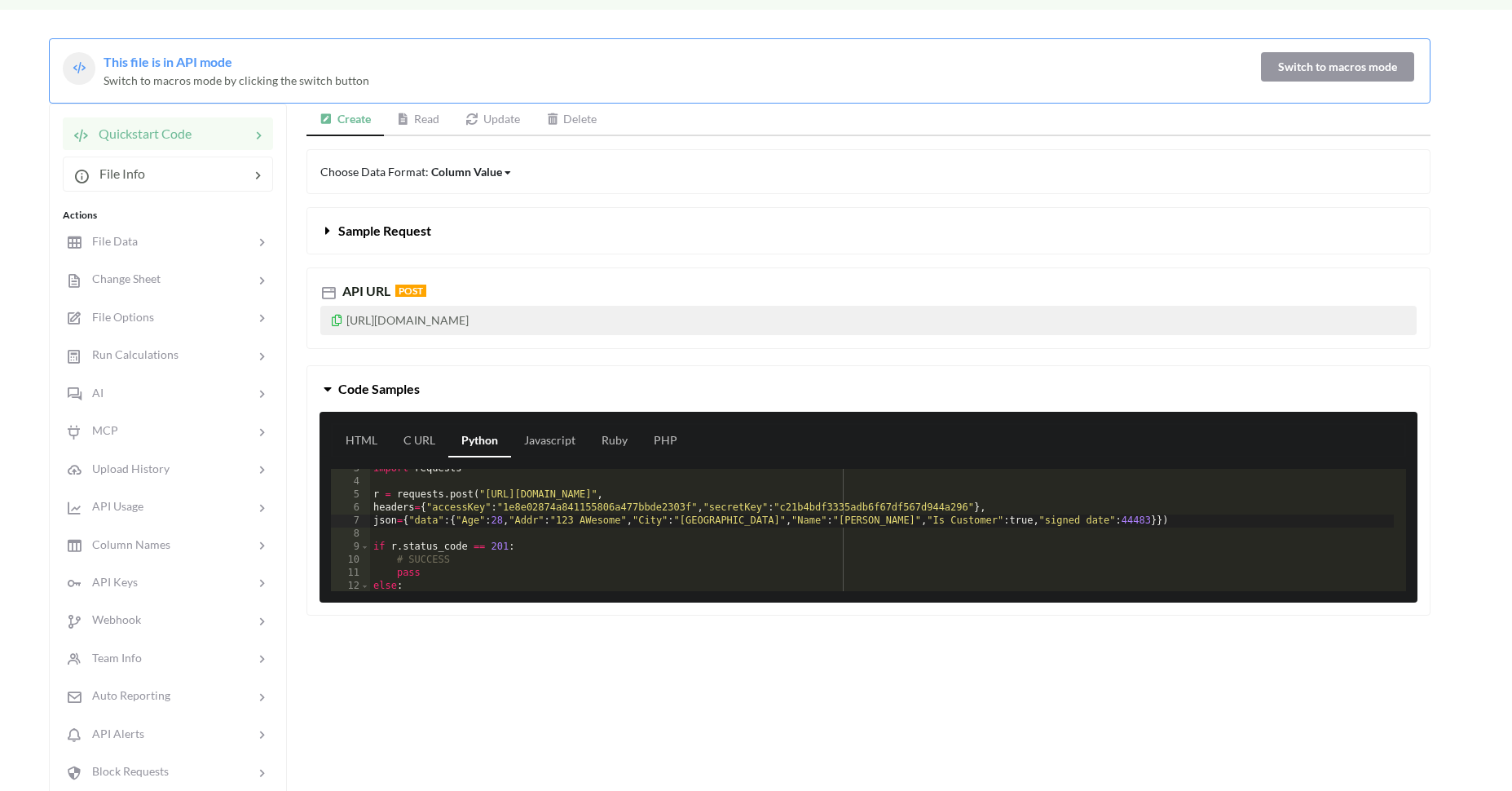
click at [510, 521] on div "import requests r = requests . post ( "[URL][DOMAIN_NAME]" , headers = { "acces…" at bounding box center [881, 536] width 1024 height 148
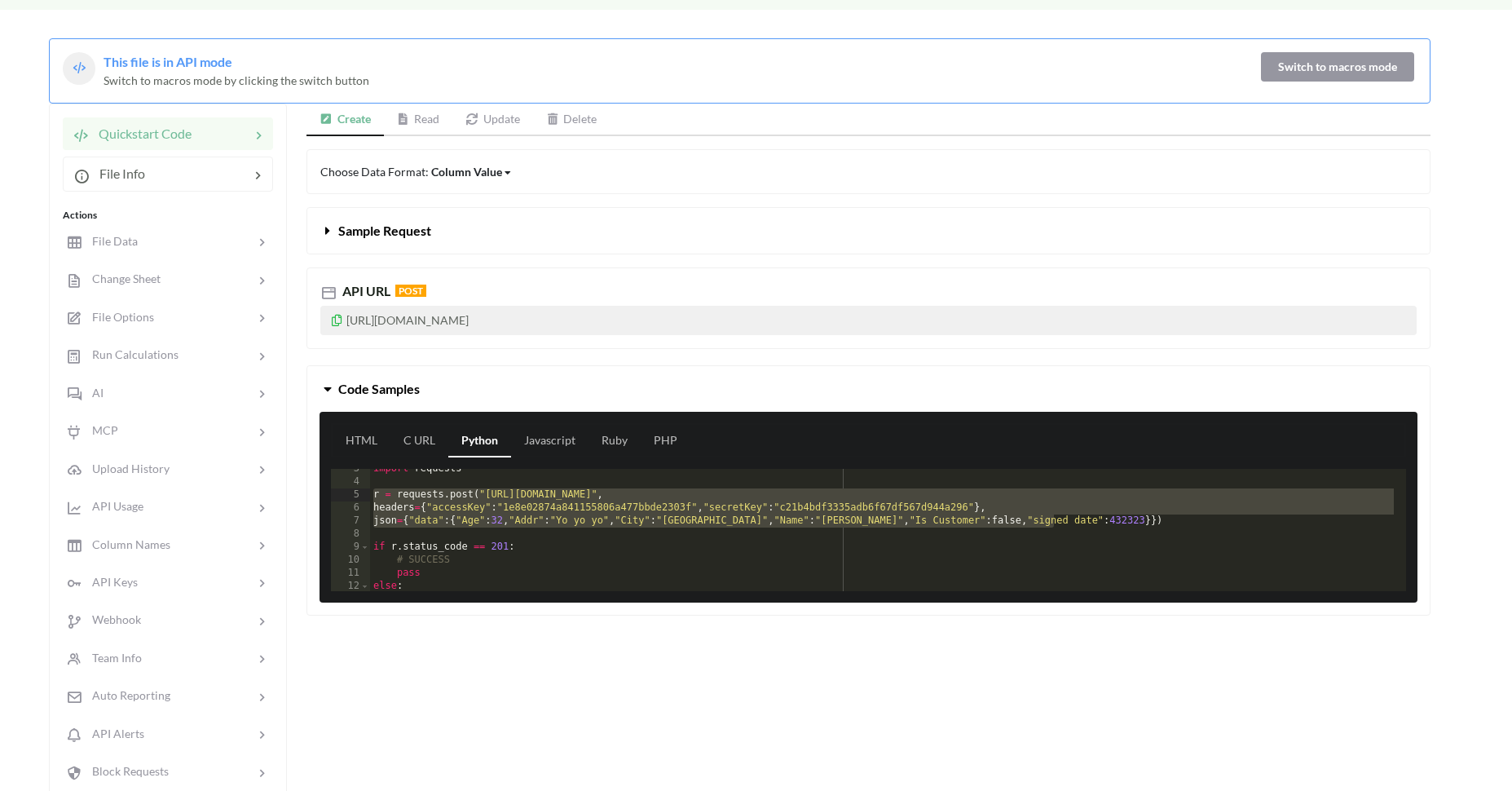
click at [578, 504] on div "import requests r = requests . post ( "[URL][DOMAIN_NAME]" , headers = { "acces…" at bounding box center [881, 536] width 1024 height 148
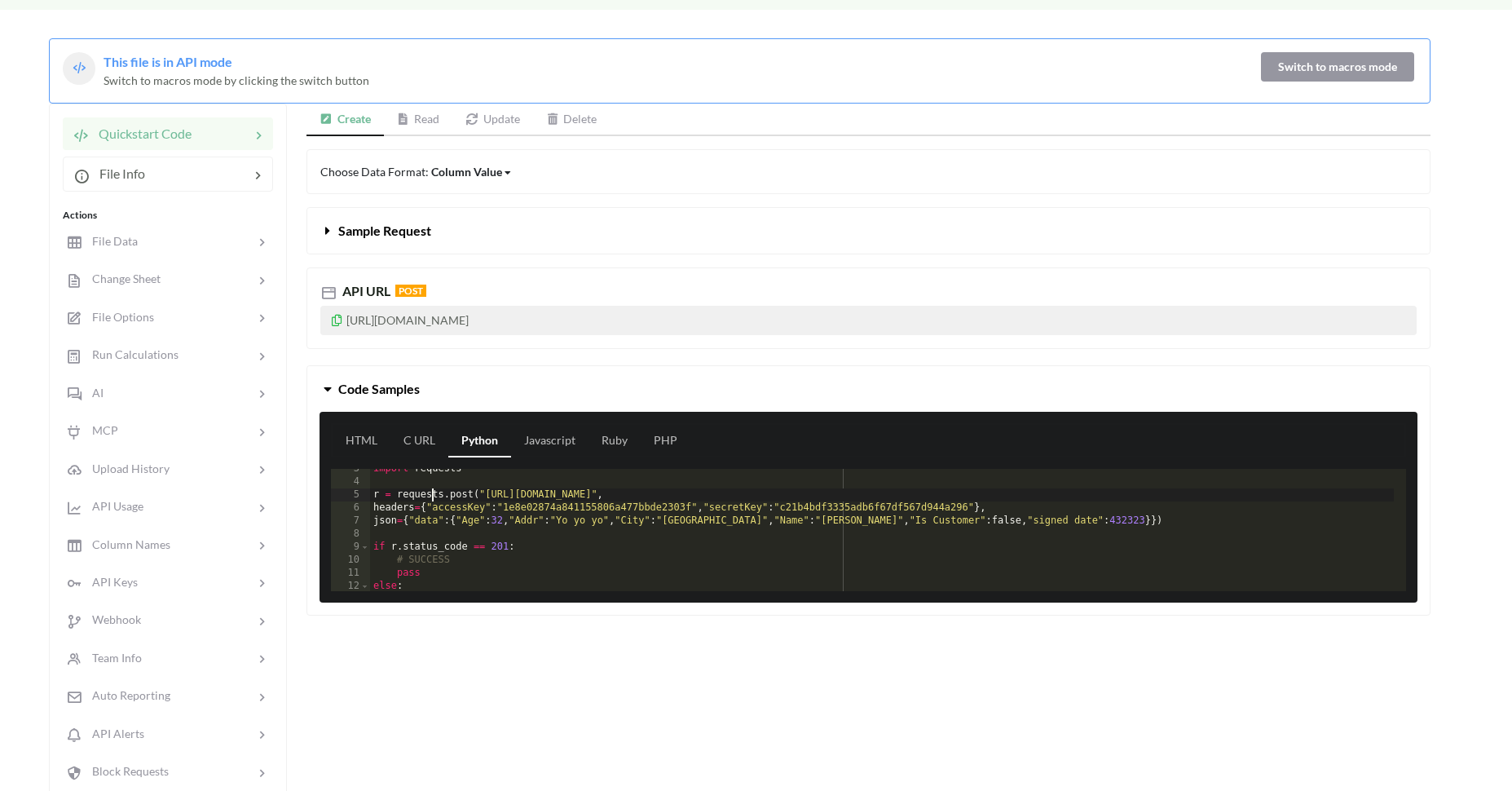
click at [434, 496] on div "import requests r = requests . post ( "[URL][DOMAIN_NAME]" , headers = { "acces…" at bounding box center [881, 536] width 1024 height 148
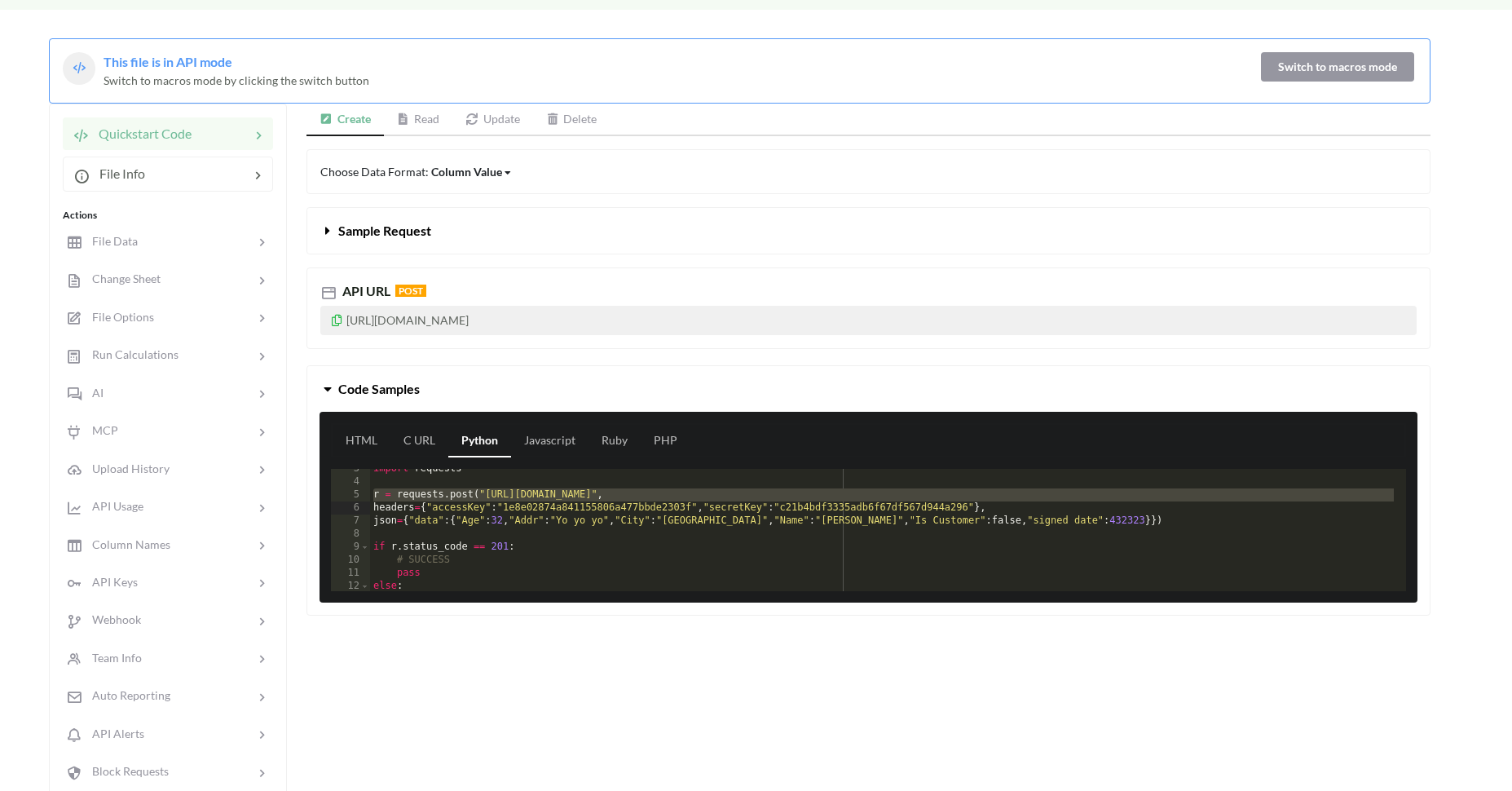
click at [430, 510] on div "import requests r = requests . post ( "[URL][DOMAIN_NAME]" , headers = { "acces…" at bounding box center [881, 536] width 1024 height 148
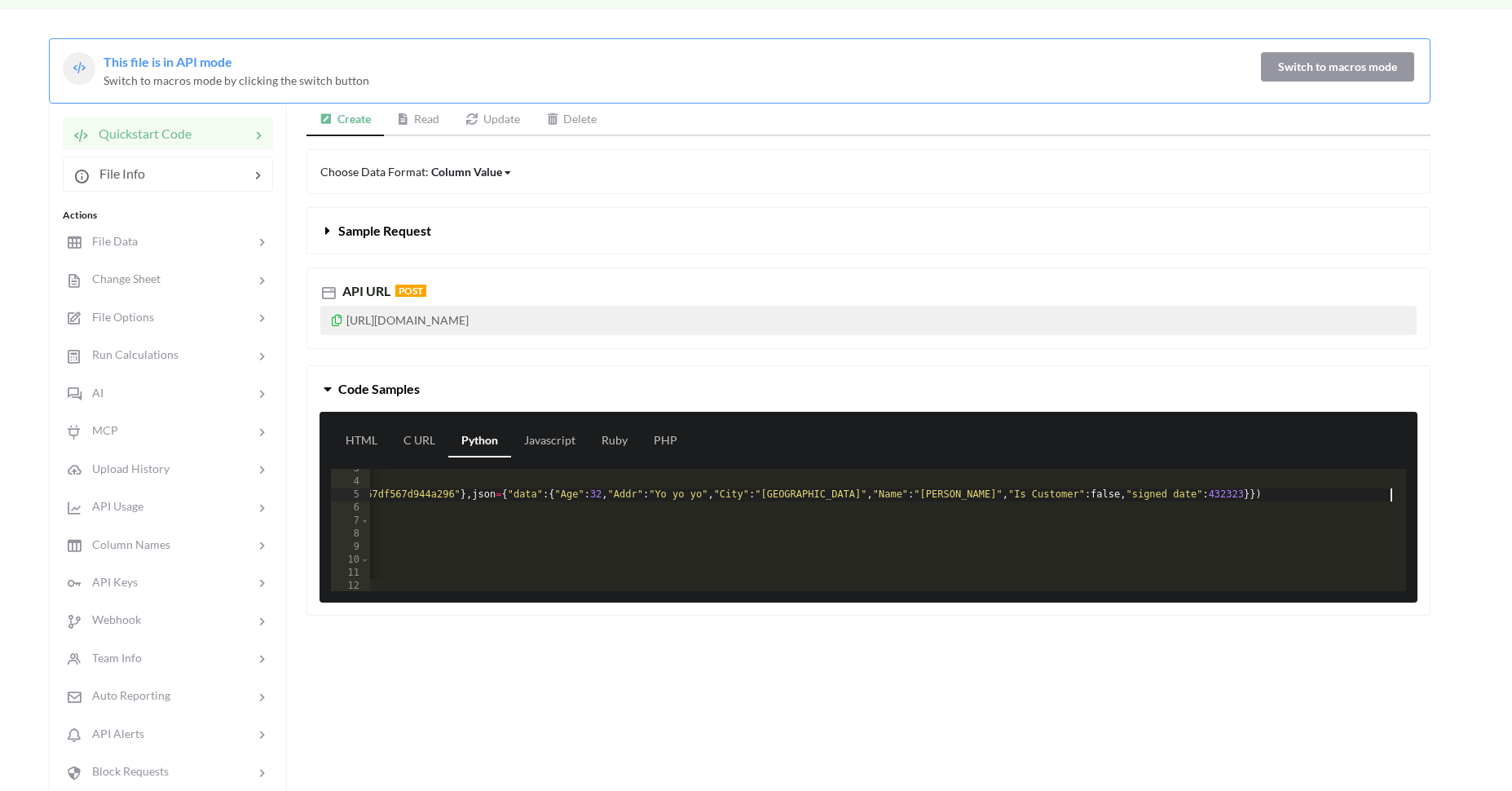
scroll to position [0, 0]
